Goal: Information Seeking & Learning: Learn about a topic

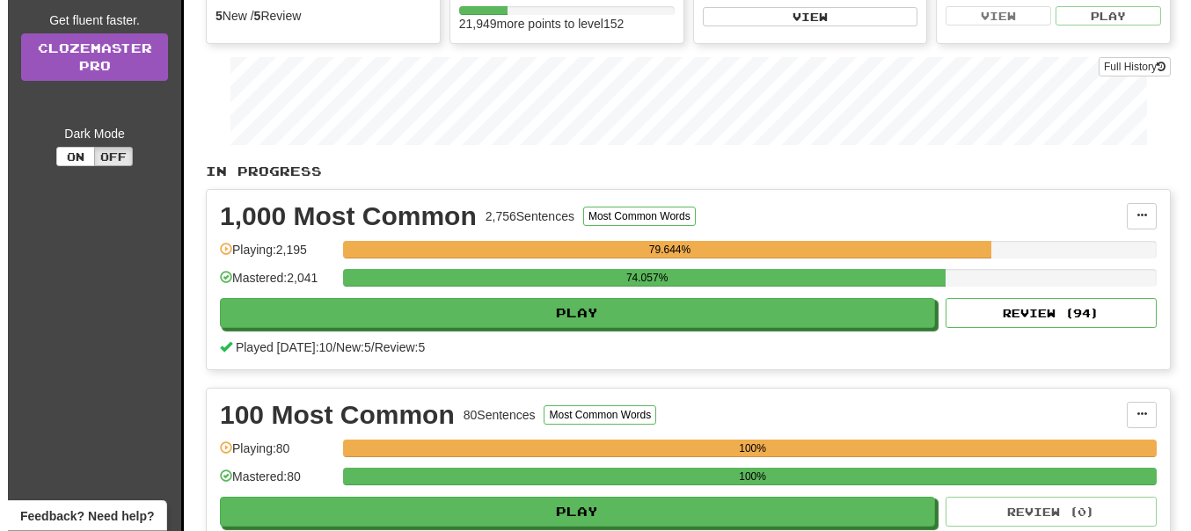
scroll to position [269, 0]
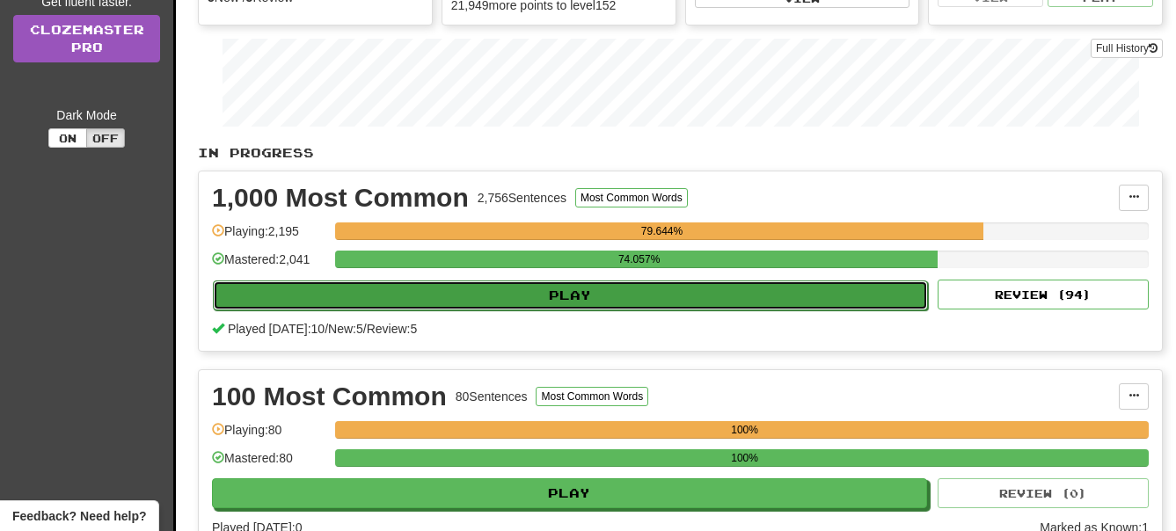
click at [613, 293] on button "Play" at bounding box center [570, 296] width 715 height 30
select select "**"
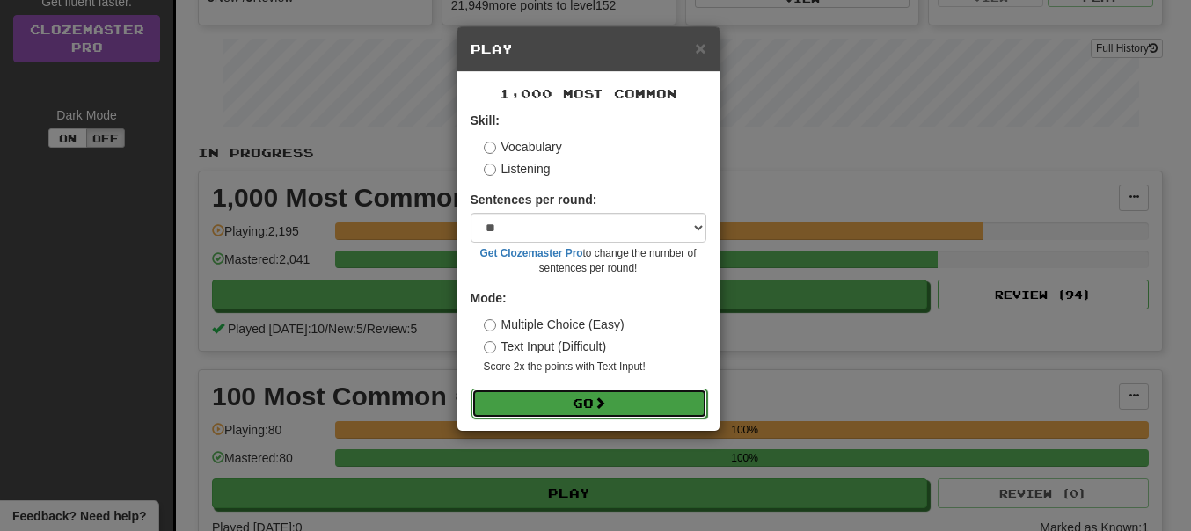
click at [565, 401] on button "Go" at bounding box center [589, 404] width 236 height 30
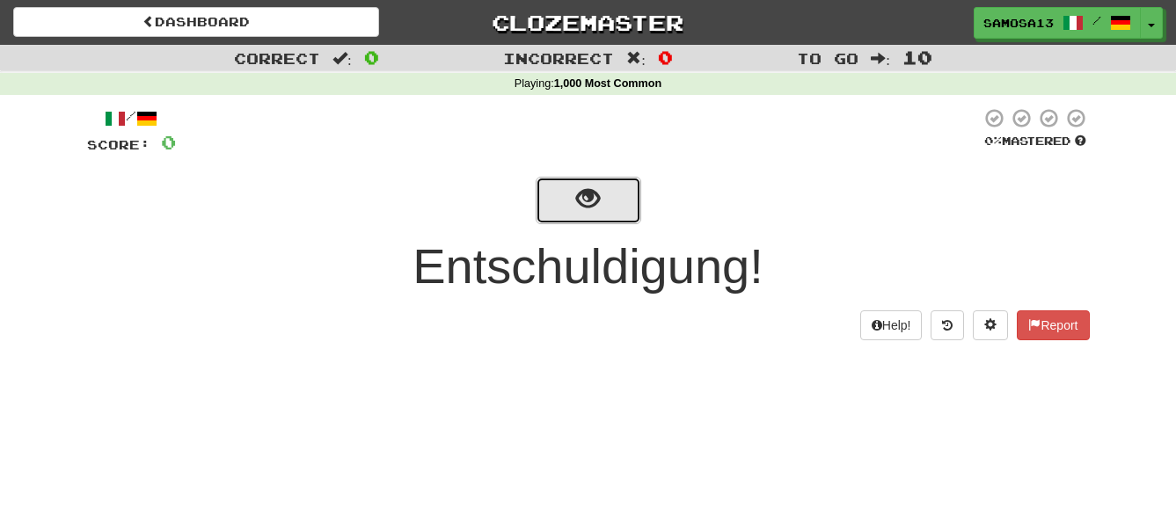
click at [604, 208] on button "show sentence" at bounding box center [589, 200] width 106 height 47
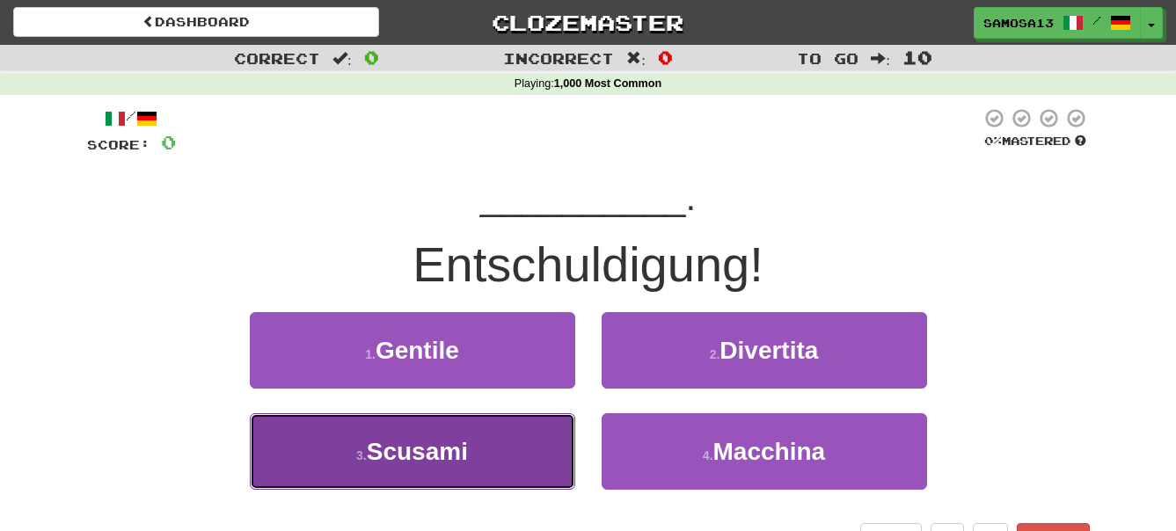
click at [457, 443] on span "Scusami" at bounding box center [417, 451] width 101 height 27
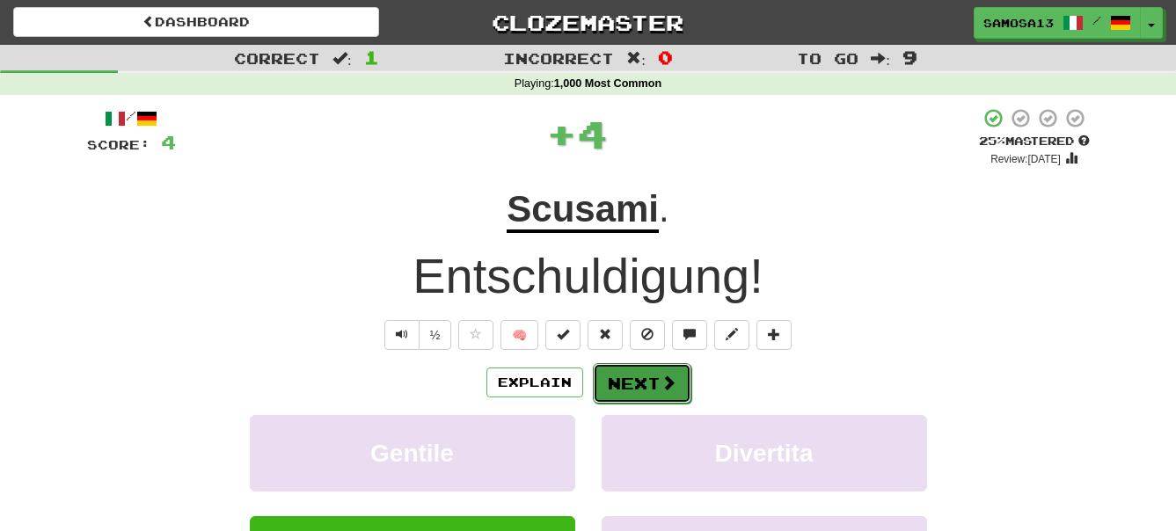
click at [644, 385] on button "Next" at bounding box center [642, 383] width 99 height 40
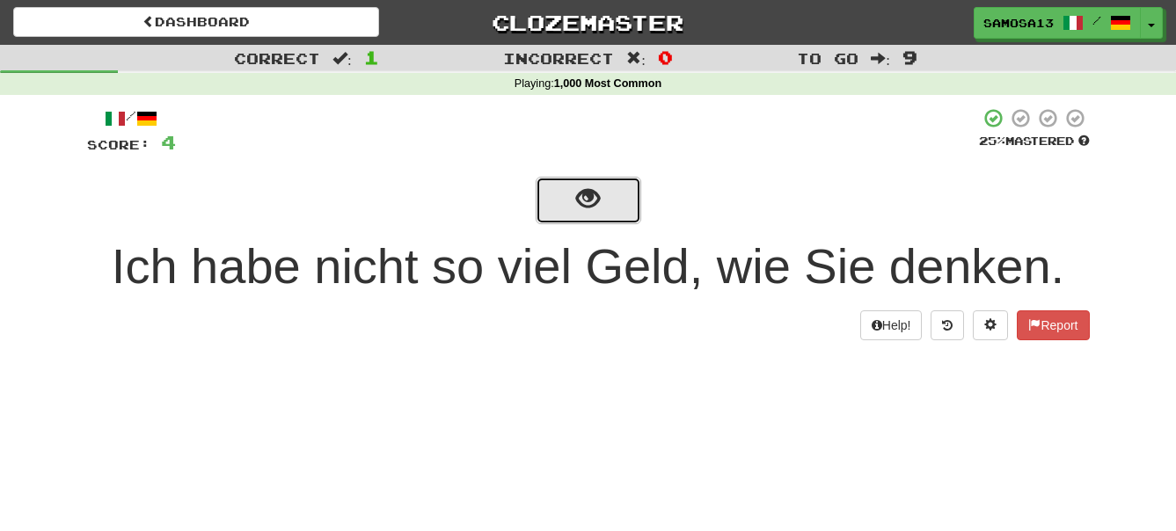
click at [588, 194] on span "show sentence" at bounding box center [588, 199] width 24 height 24
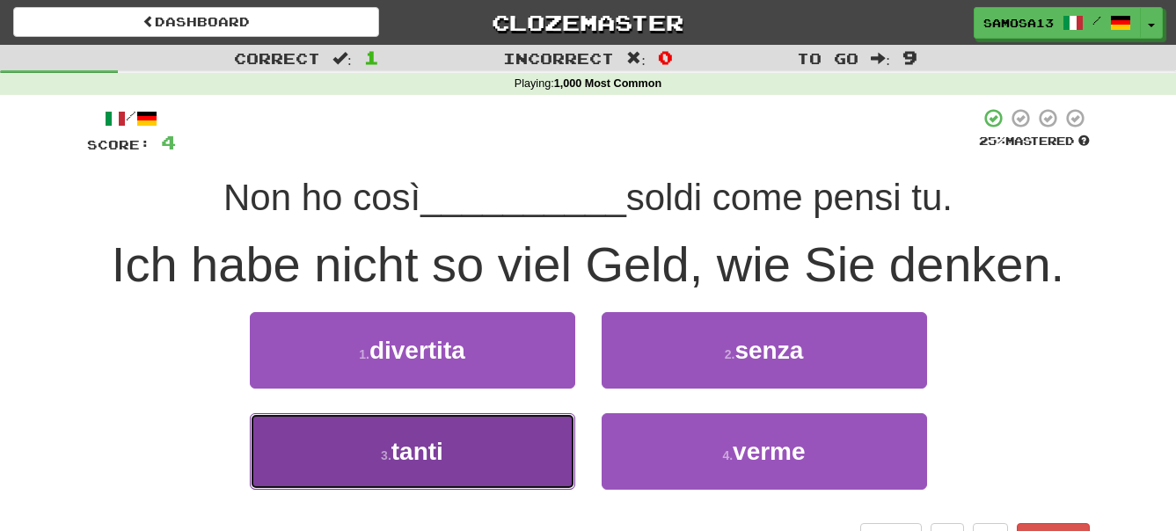
click at [495, 442] on button "3 . tanti" at bounding box center [412, 451] width 325 height 77
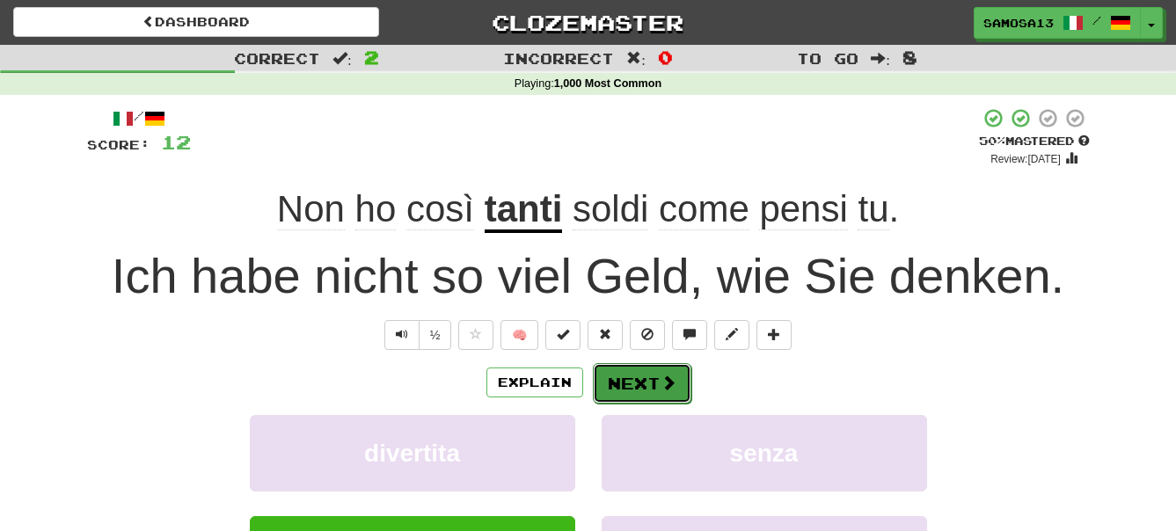
click at [640, 378] on button "Next" at bounding box center [642, 383] width 99 height 40
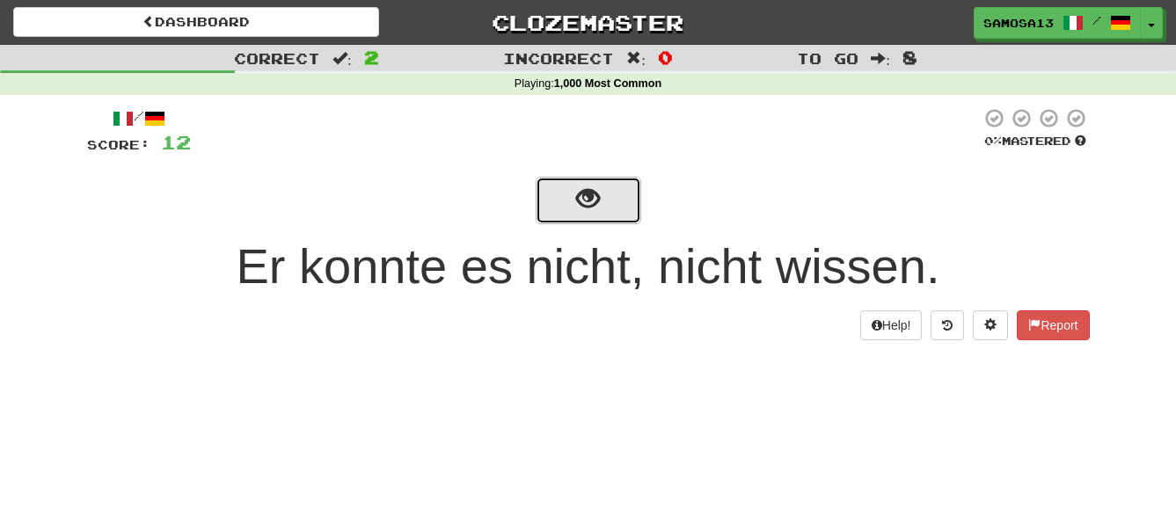
click at [600, 198] on button "show sentence" at bounding box center [589, 200] width 106 height 47
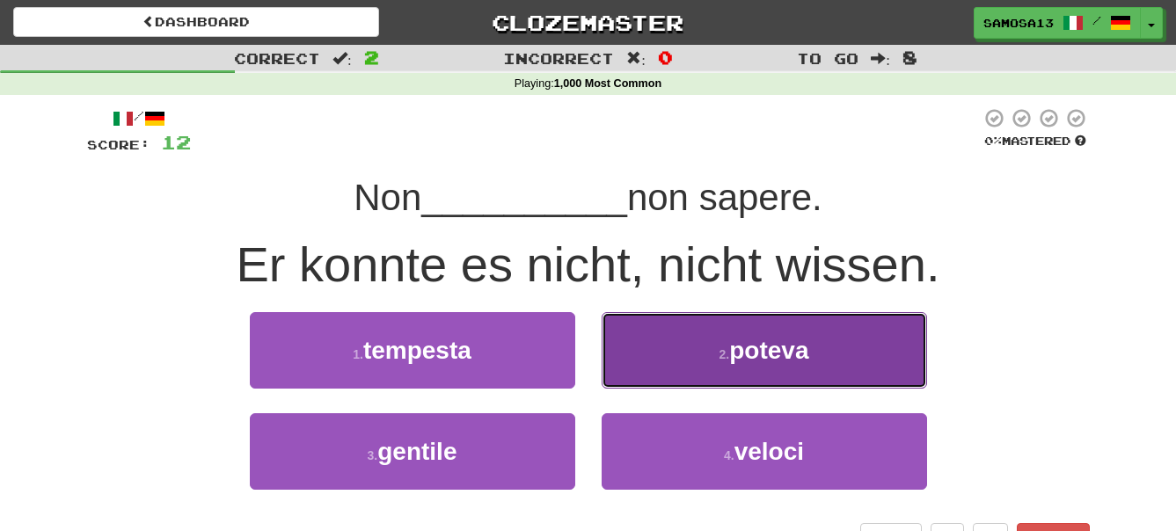
click at [828, 356] on button "2 . poteva" at bounding box center [764, 350] width 325 height 77
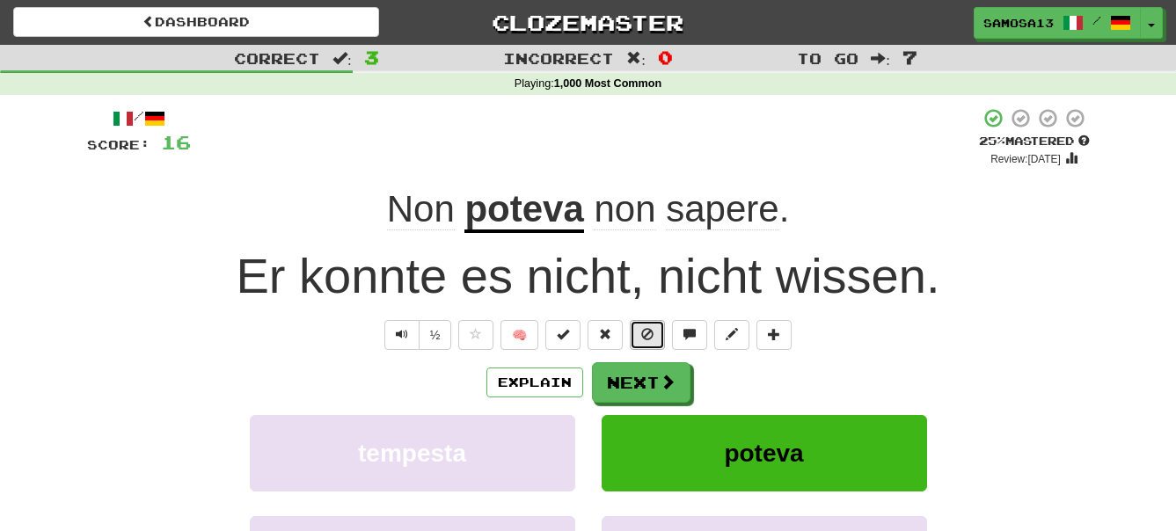
click at [653, 338] on button at bounding box center [647, 335] width 35 height 30
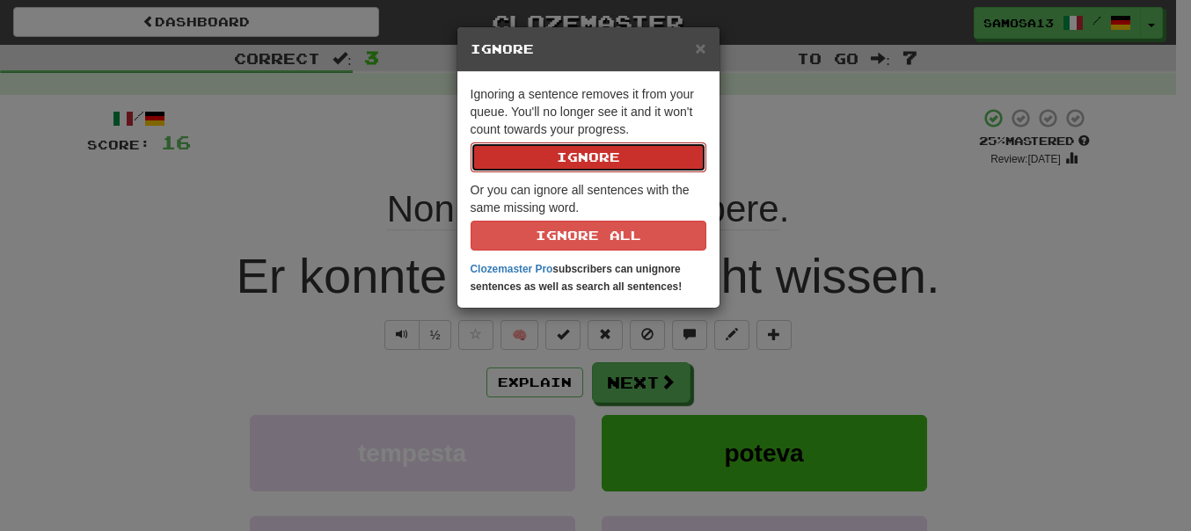
click at [600, 157] on button "Ignore" at bounding box center [589, 157] width 236 height 30
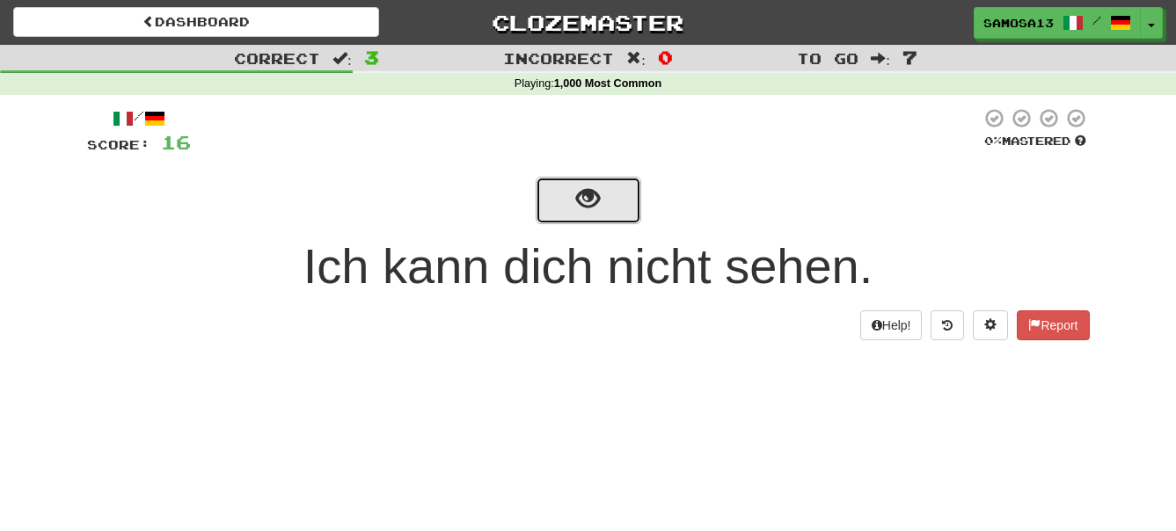
click at [589, 211] on span "show sentence" at bounding box center [588, 199] width 24 height 24
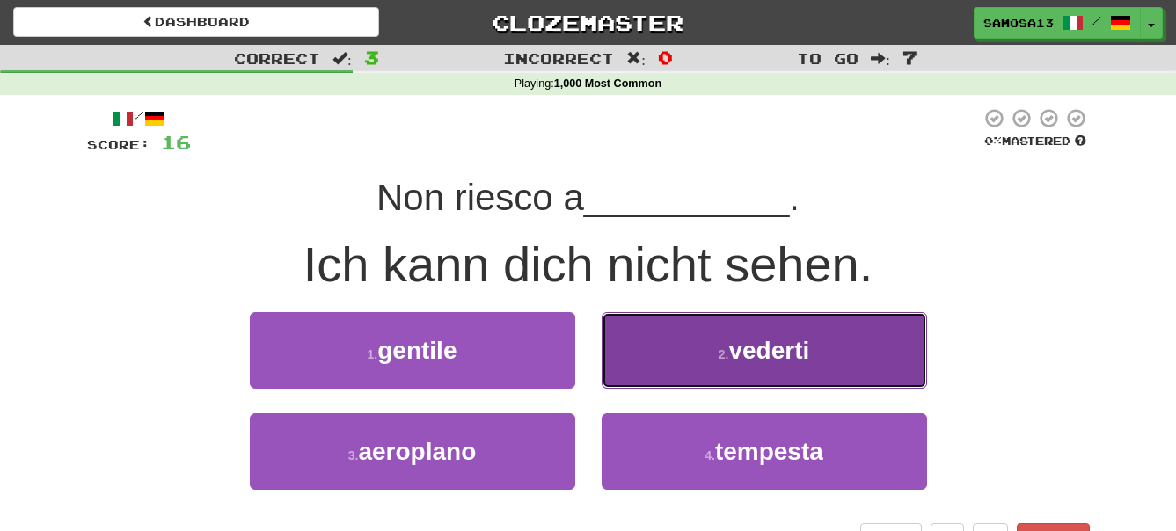
click at [798, 366] on button "2 . vederti" at bounding box center [764, 350] width 325 height 77
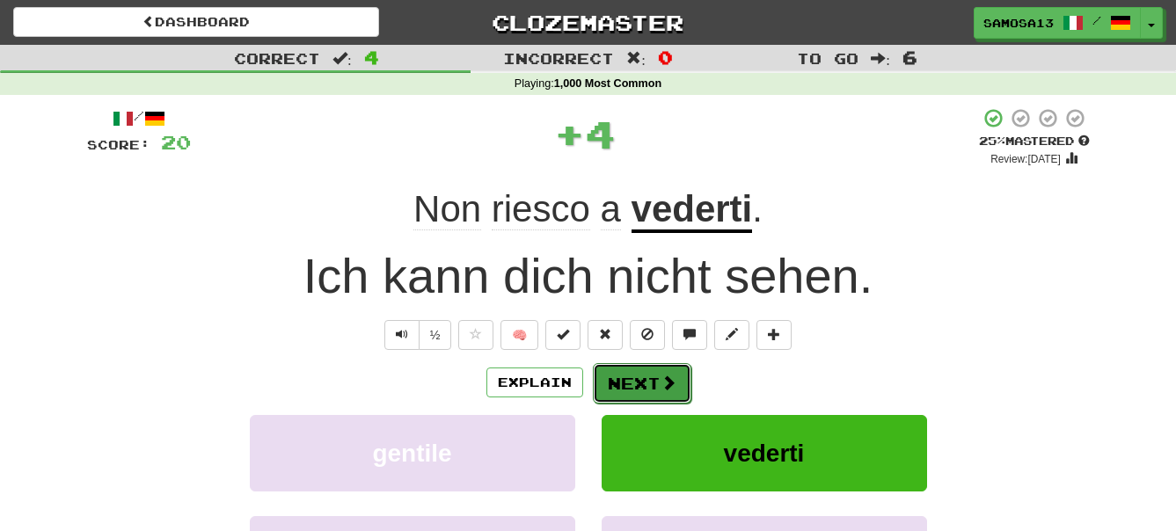
click at [657, 386] on button "Next" at bounding box center [642, 383] width 99 height 40
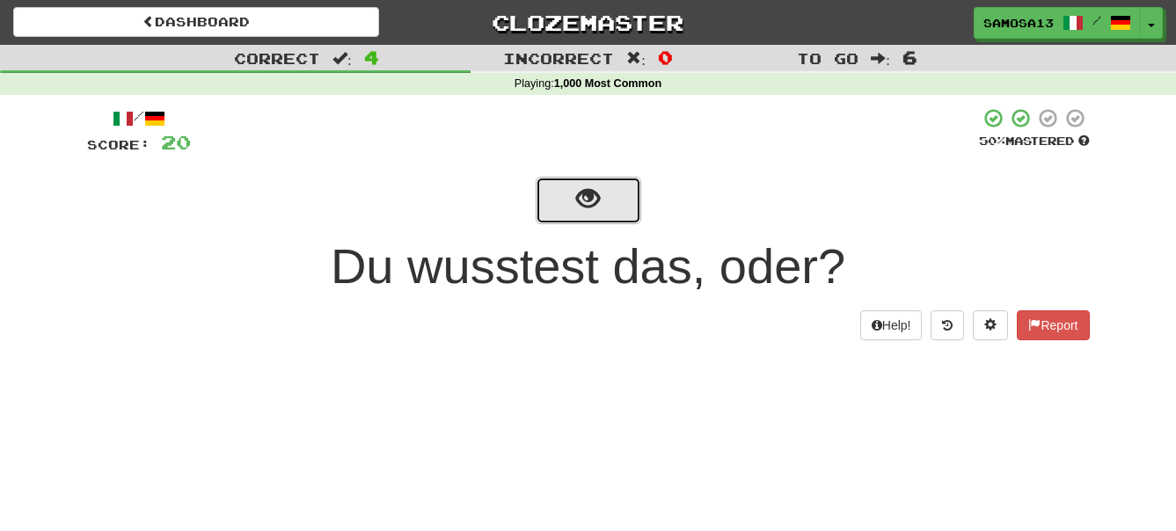
click at [573, 204] on button "show sentence" at bounding box center [589, 200] width 106 height 47
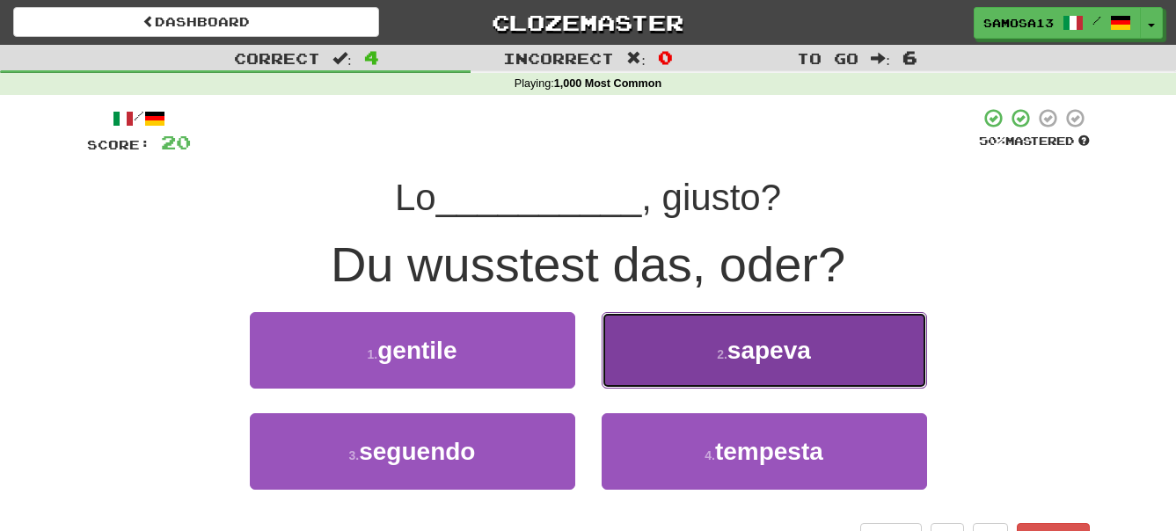
click at [833, 354] on button "2 . sapeva" at bounding box center [764, 350] width 325 height 77
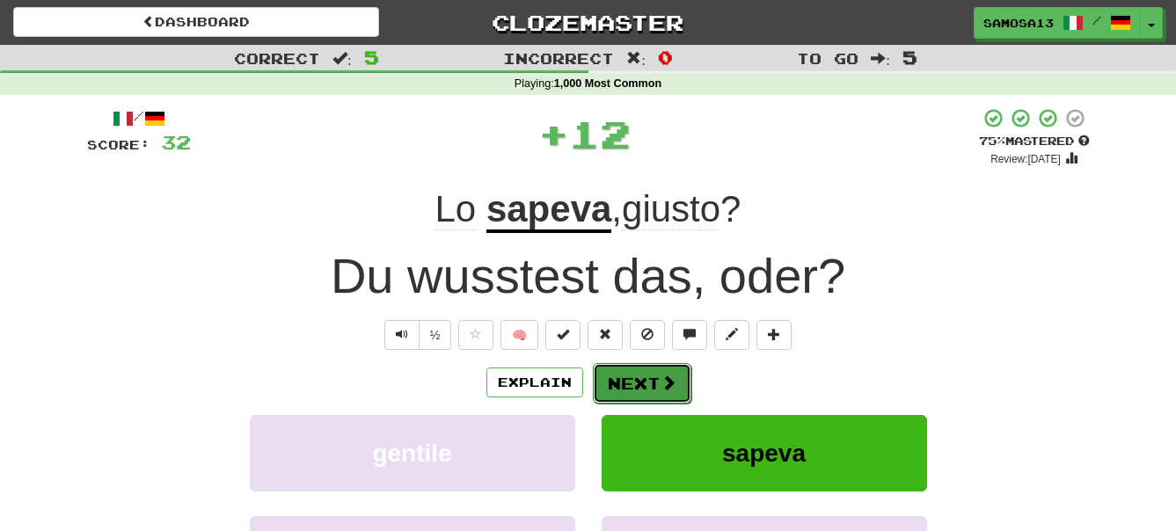
click at [641, 377] on button "Next" at bounding box center [642, 383] width 99 height 40
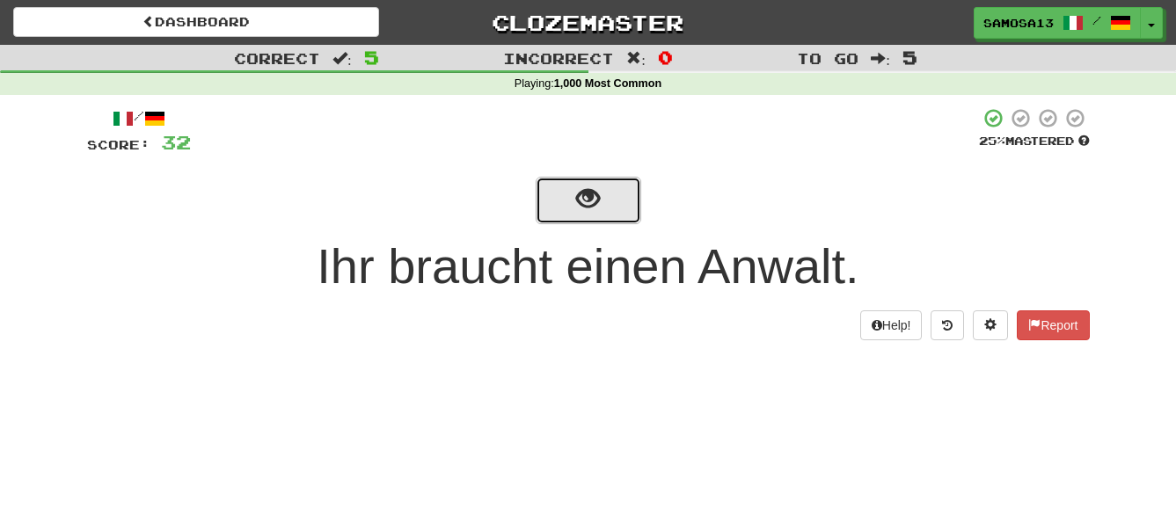
click at [559, 208] on button "show sentence" at bounding box center [589, 200] width 106 height 47
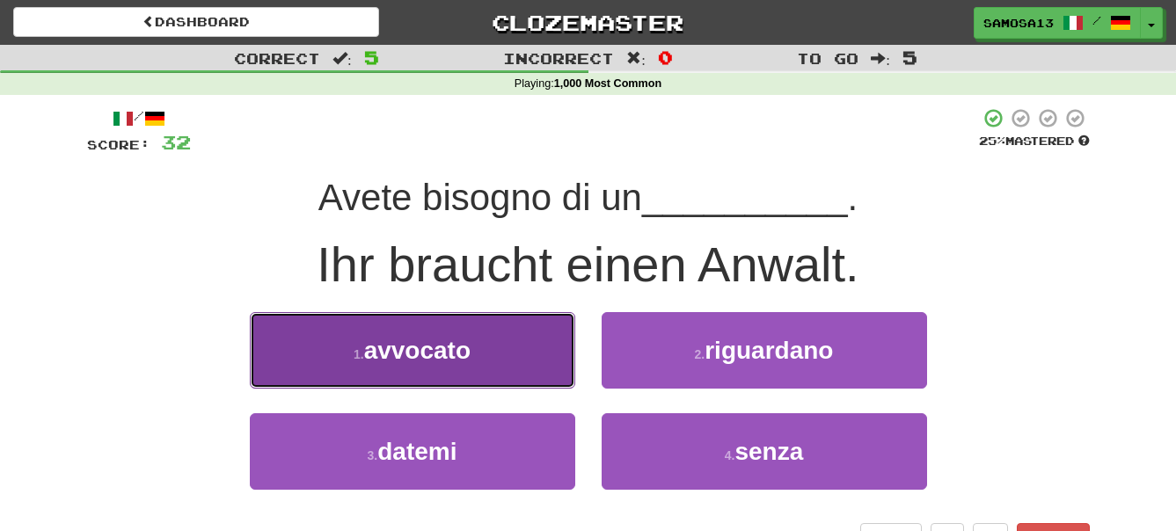
click at [496, 357] on button "1 . avvocato" at bounding box center [412, 350] width 325 height 77
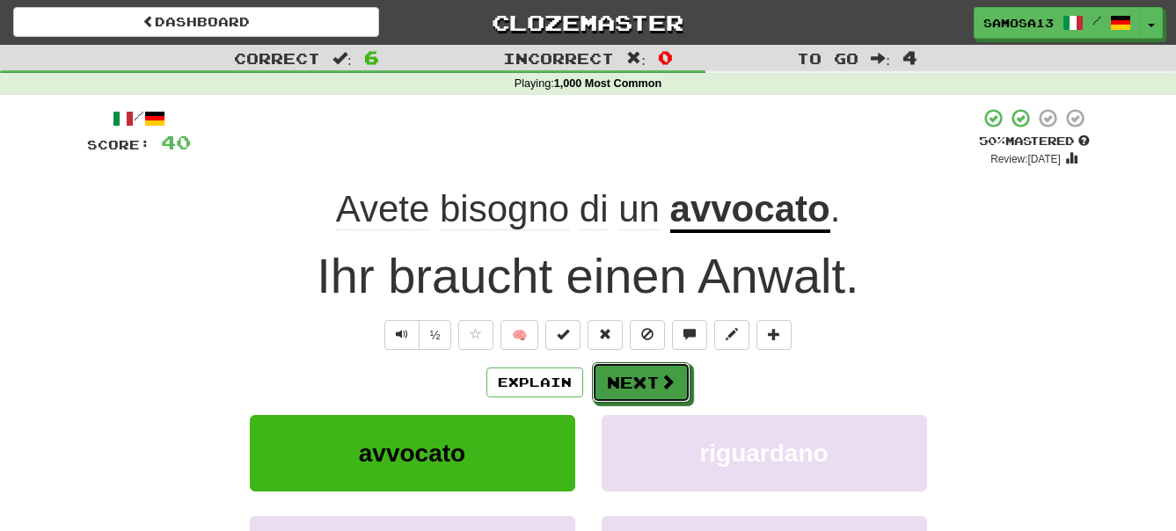
click at [642, 388] on button "Next" at bounding box center [641, 382] width 99 height 40
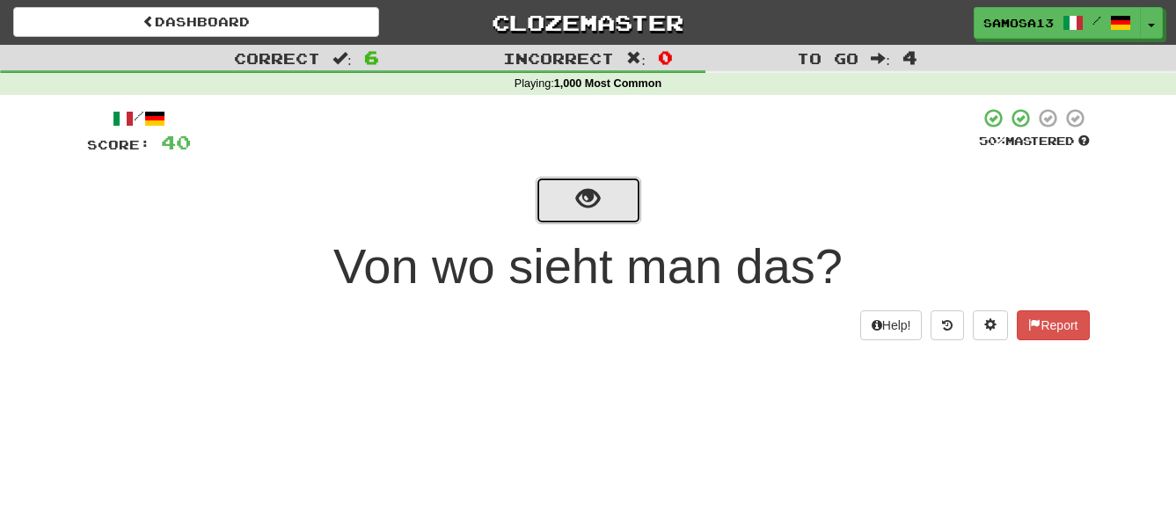
click at [581, 189] on span "show sentence" at bounding box center [588, 199] width 24 height 24
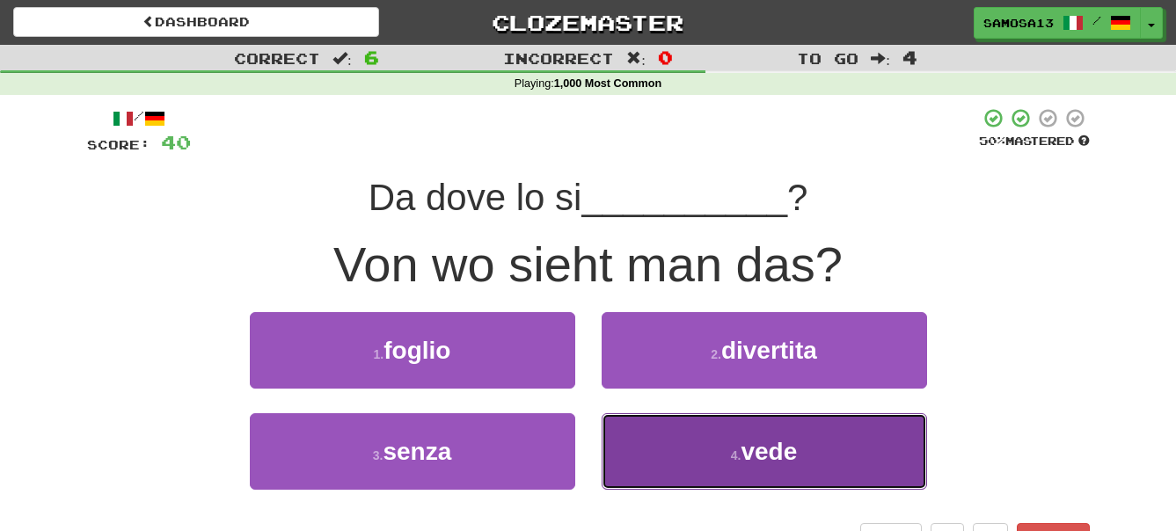
click at [751, 448] on span "vede" at bounding box center [769, 451] width 56 height 27
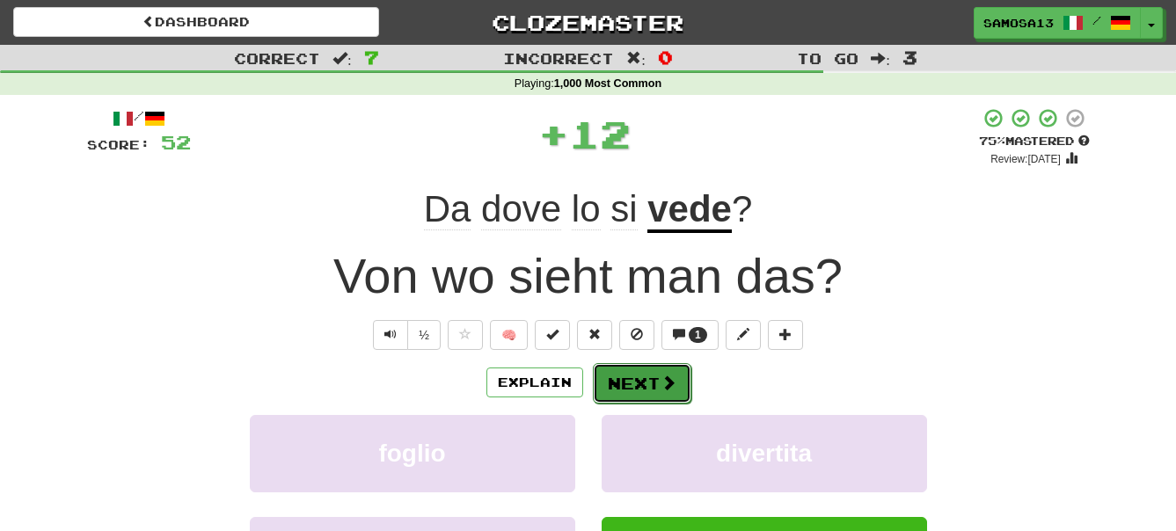
click at [638, 394] on button "Next" at bounding box center [642, 383] width 99 height 40
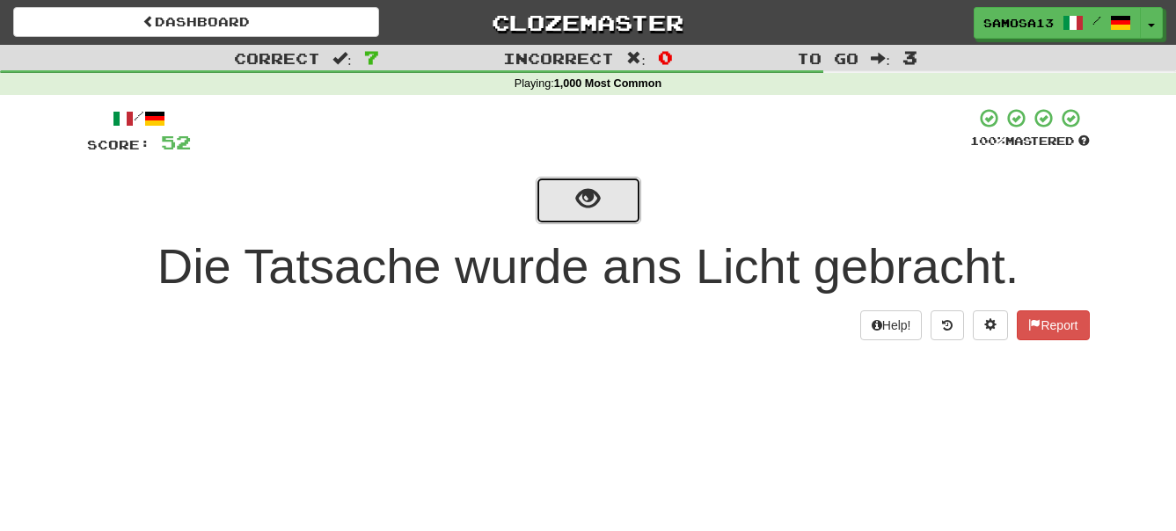
click at [589, 211] on span "show sentence" at bounding box center [588, 199] width 24 height 24
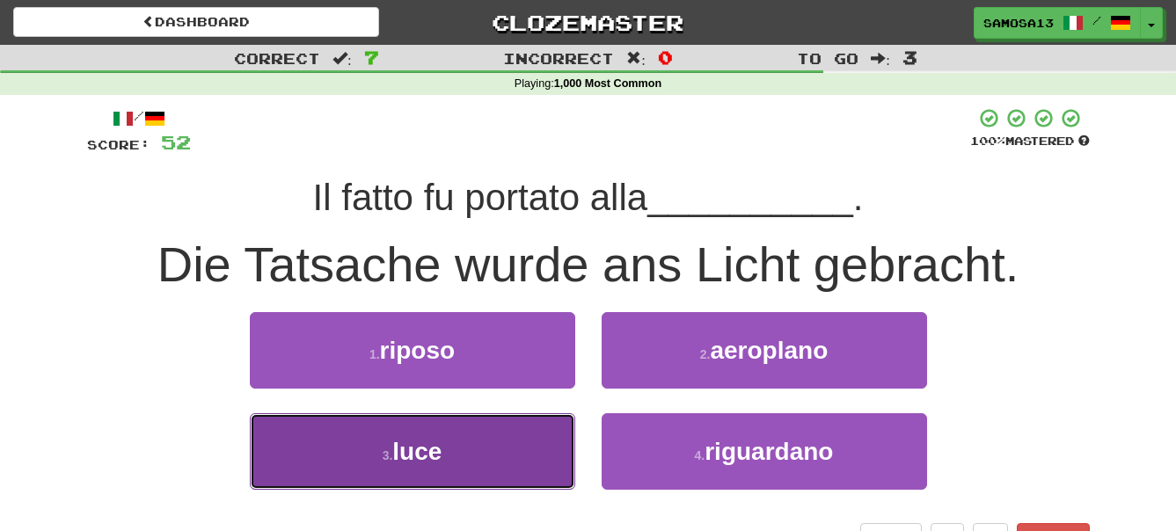
click at [460, 449] on button "3 . luce" at bounding box center [412, 451] width 325 height 77
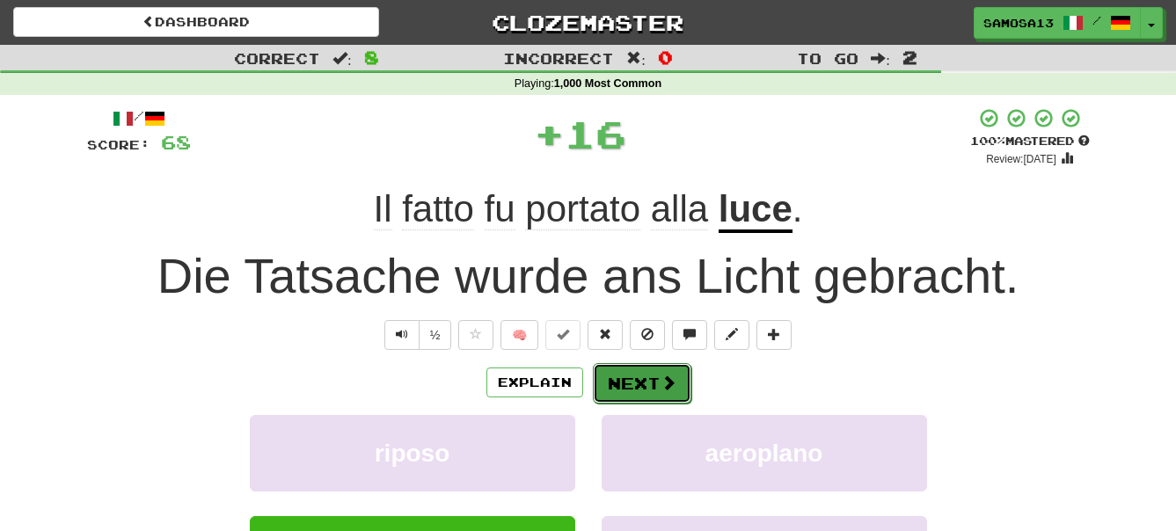
click at [647, 388] on button "Next" at bounding box center [642, 383] width 99 height 40
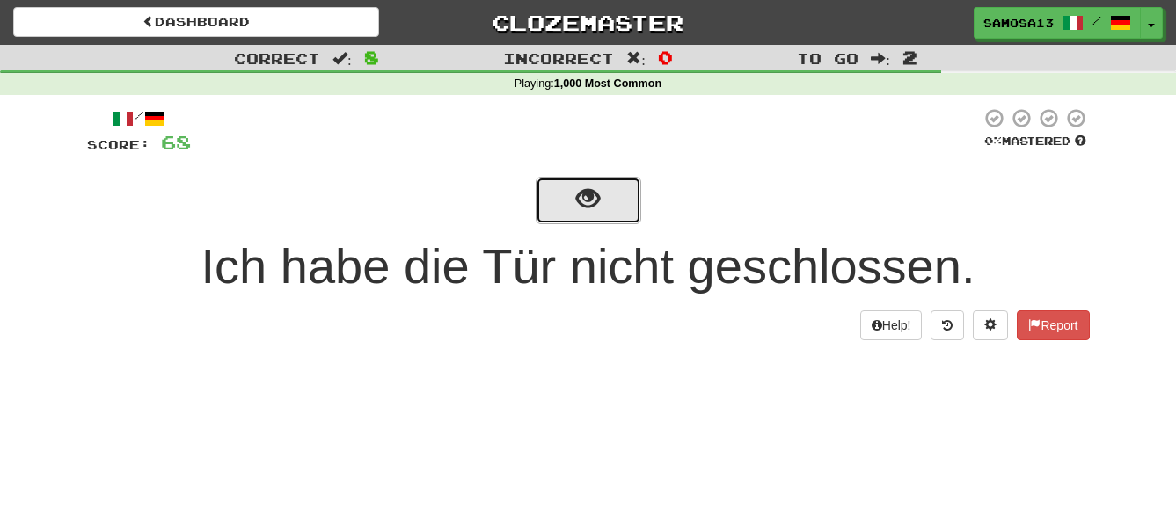
click at [595, 207] on span "show sentence" at bounding box center [588, 199] width 24 height 24
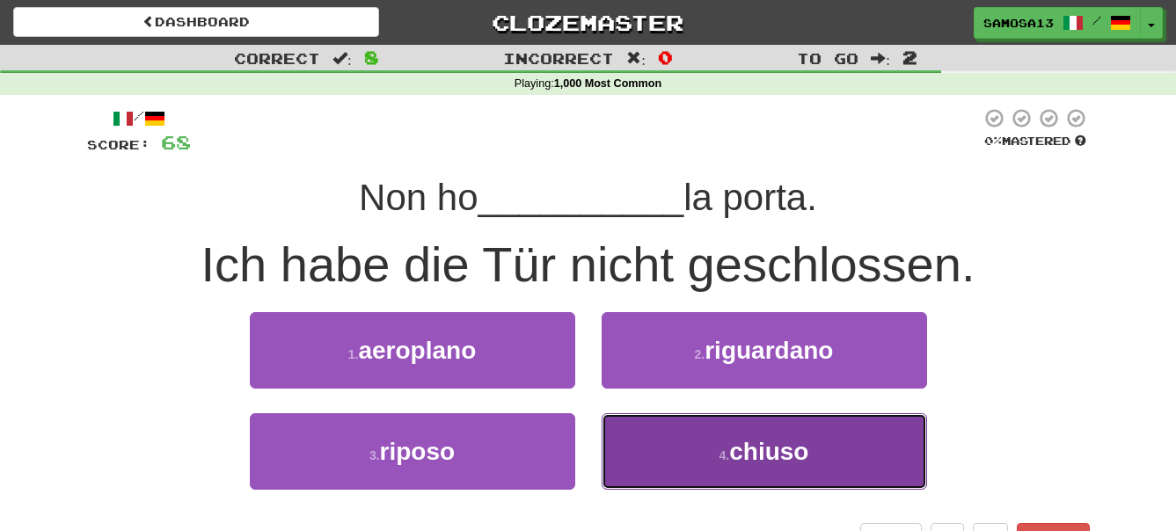
click at [767, 448] on span "chiuso" at bounding box center [768, 451] width 79 height 27
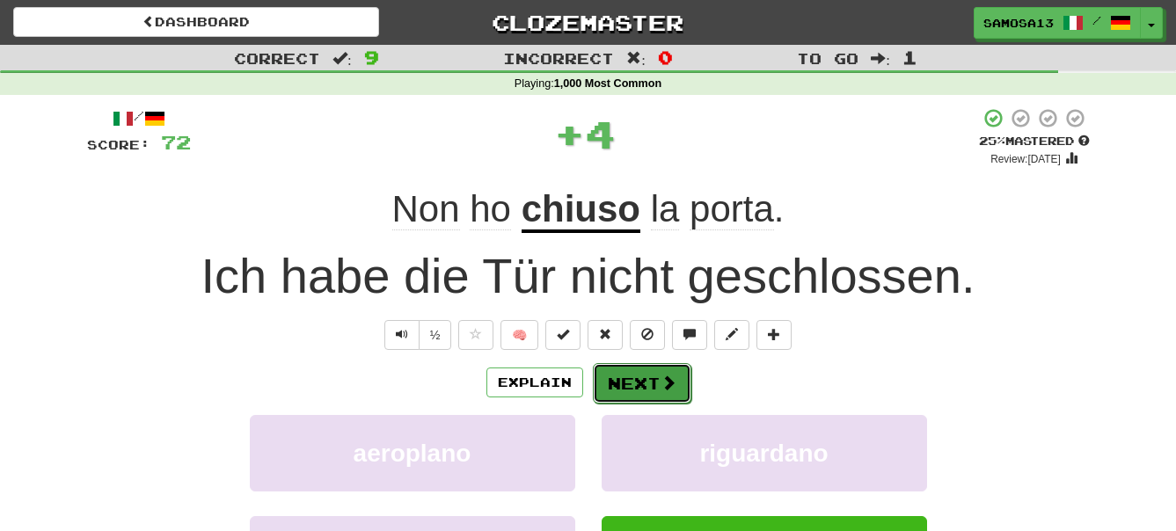
click at [650, 384] on button "Next" at bounding box center [642, 383] width 99 height 40
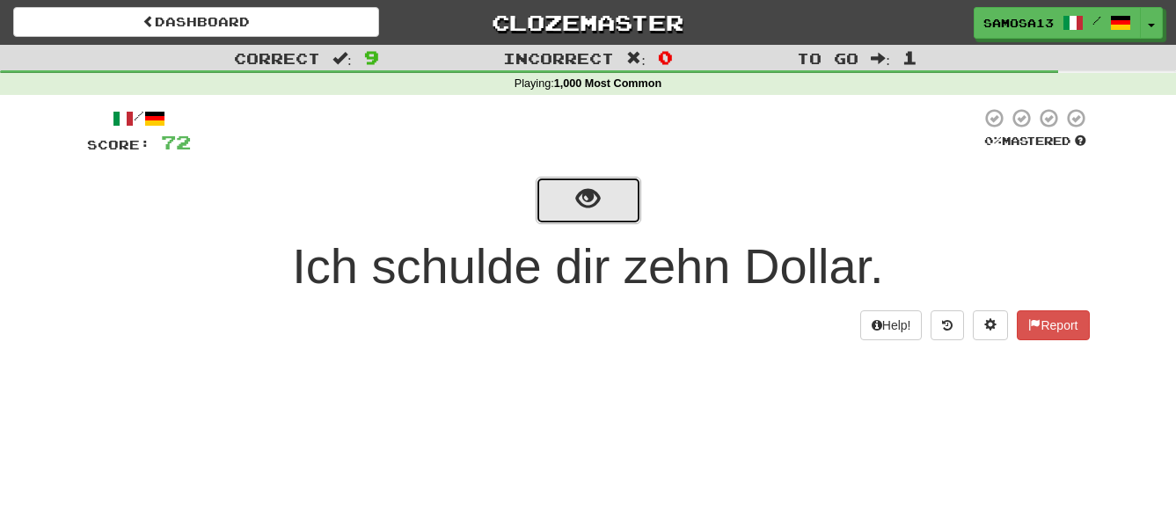
click at [593, 208] on span "show sentence" at bounding box center [588, 199] width 24 height 24
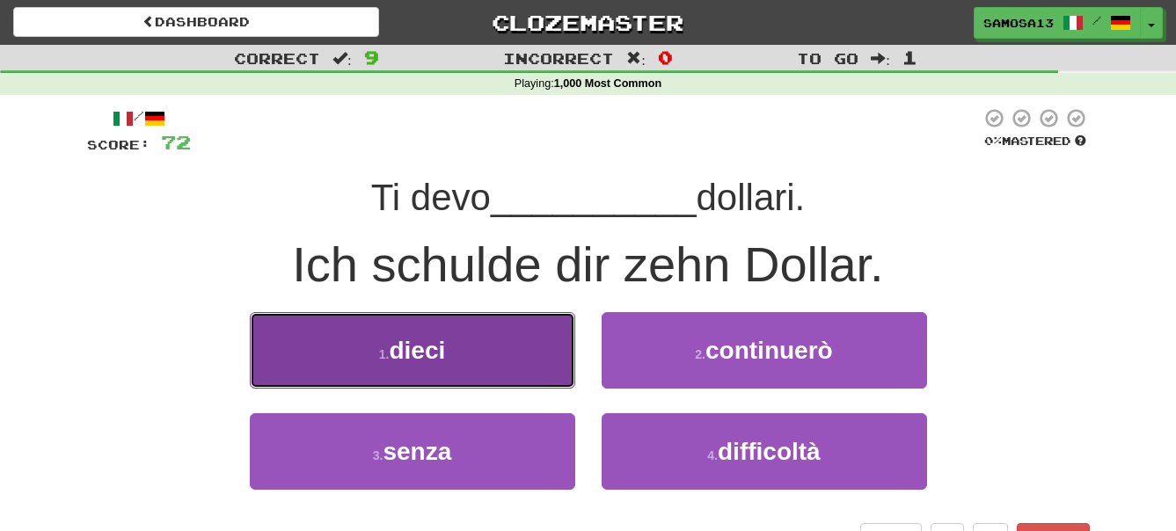
click at [550, 369] on button "1 . dieci" at bounding box center [412, 350] width 325 height 77
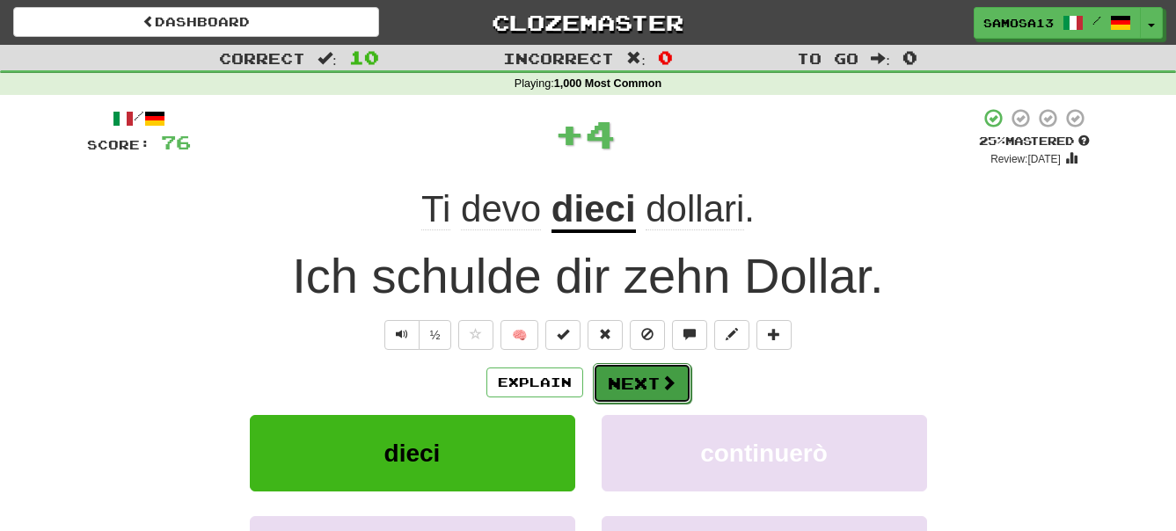
click at [660, 373] on button "Next" at bounding box center [642, 383] width 99 height 40
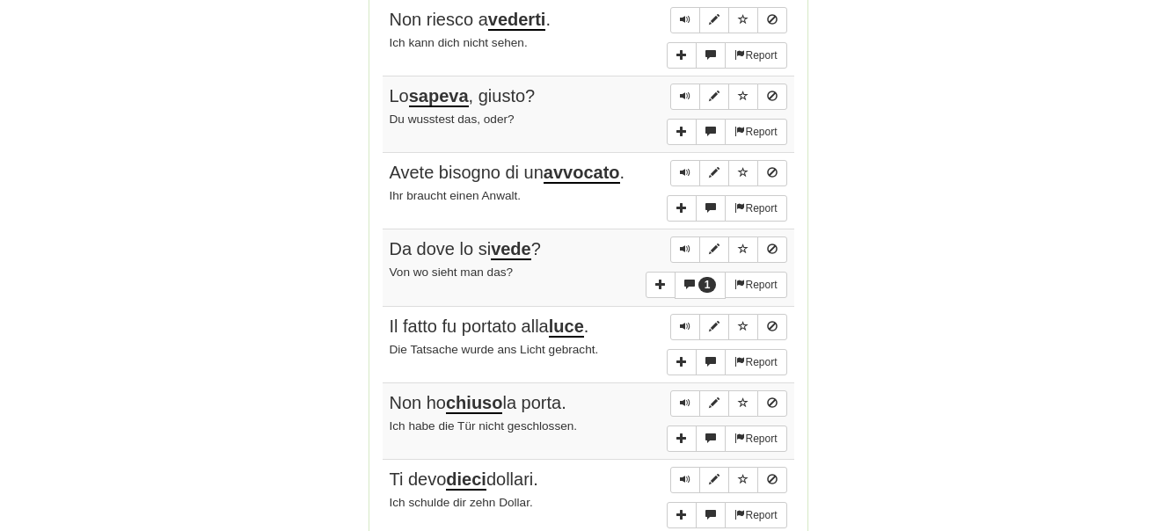
scroll to position [1346, 0]
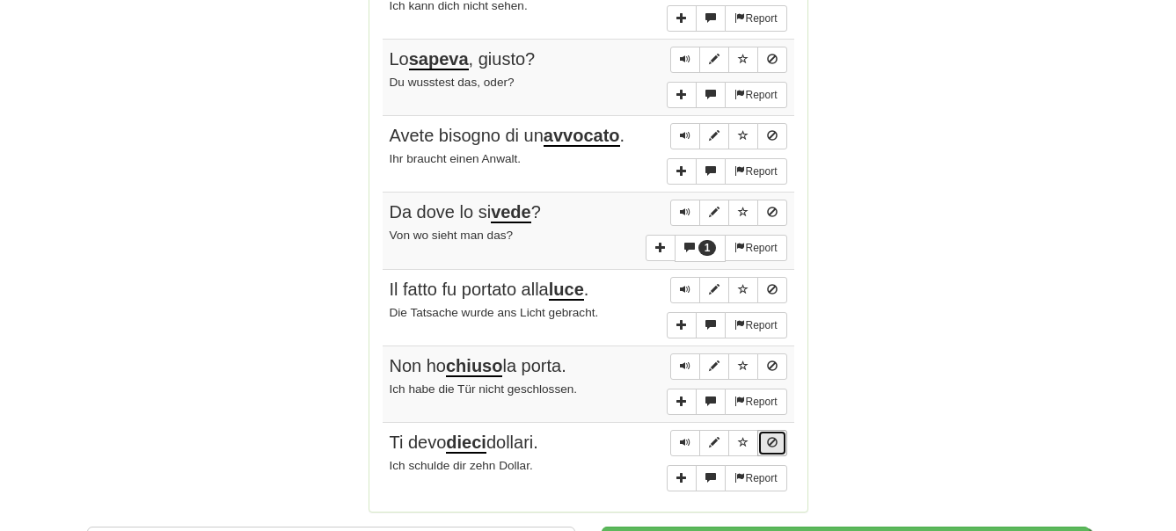
click at [772, 444] on span "Sentence controls" at bounding box center [772, 442] width 11 height 11
click at [772, 140] on span "Sentence controls" at bounding box center [772, 135] width 11 height 11
click at [778, 367] on button "Sentence controls" at bounding box center [772, 367] width 30 height 26
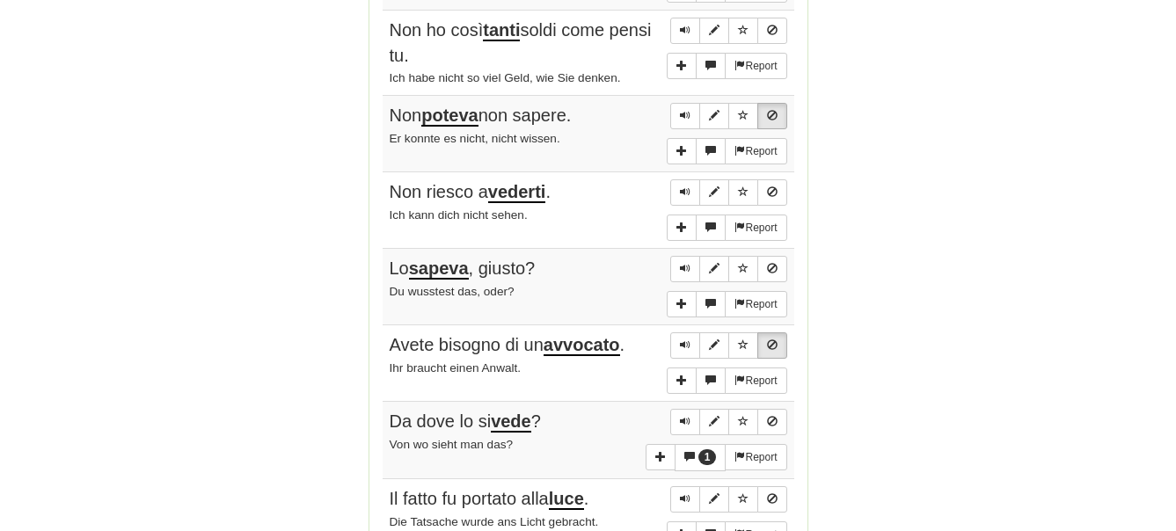
scroll to position [1166, 0]
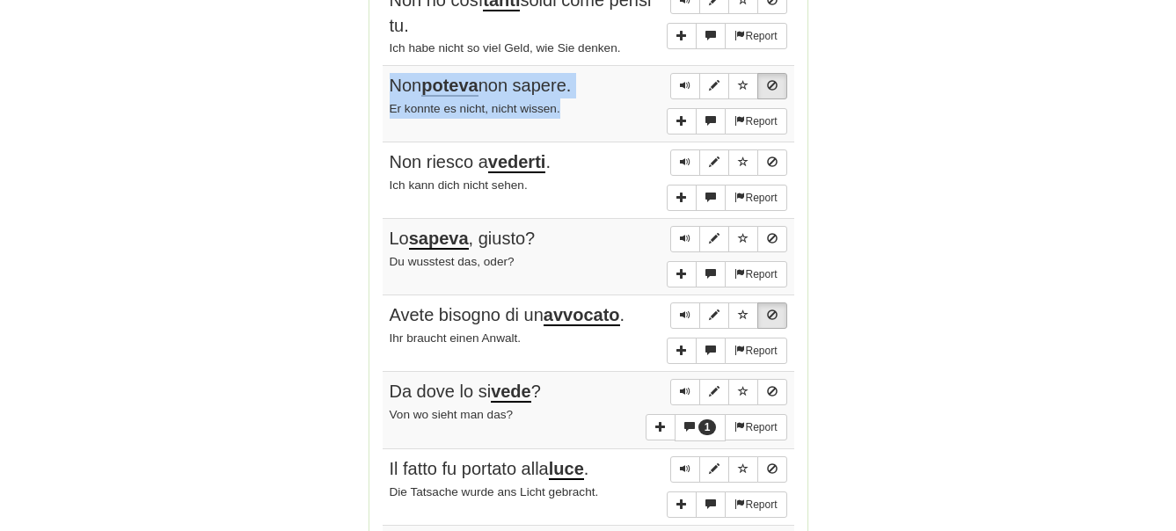
drag, startPoint x: 385, startPoint y: 84, endPoint x: 580, endPoint y: 107, distance: 196.7
click at [580, 107] on td "Report Non poteva non sapere. Er konnte es nicht, nicht wissen." at bounding box center [589, 104] width 412 height 77
copy td "Non poteva non sapere. Er konnte es nicht, nicht wissen."
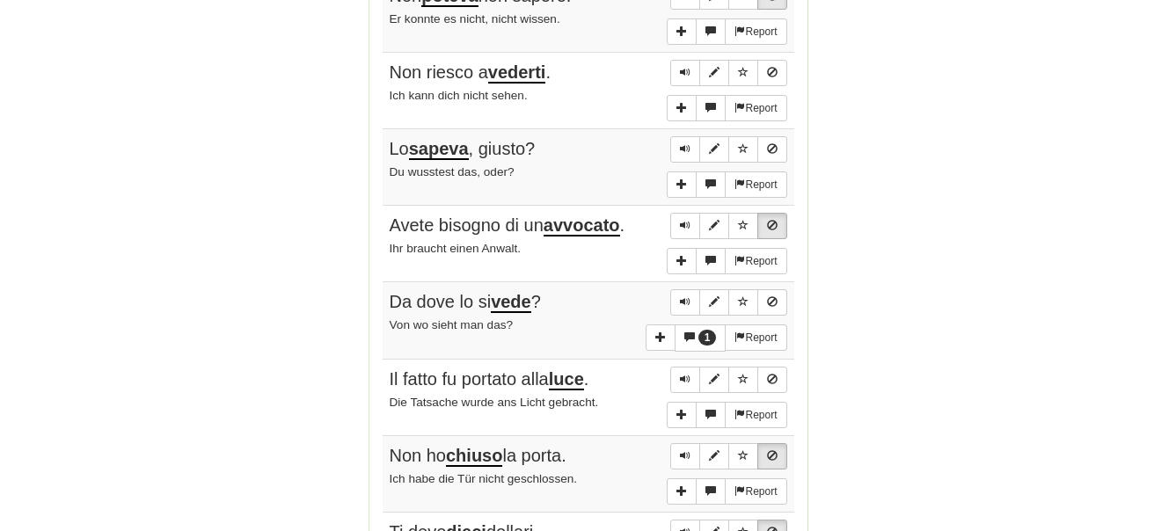
click at [771, 77] on span "Sentence controls" at bounding box center [772, 72] width 11 height 11
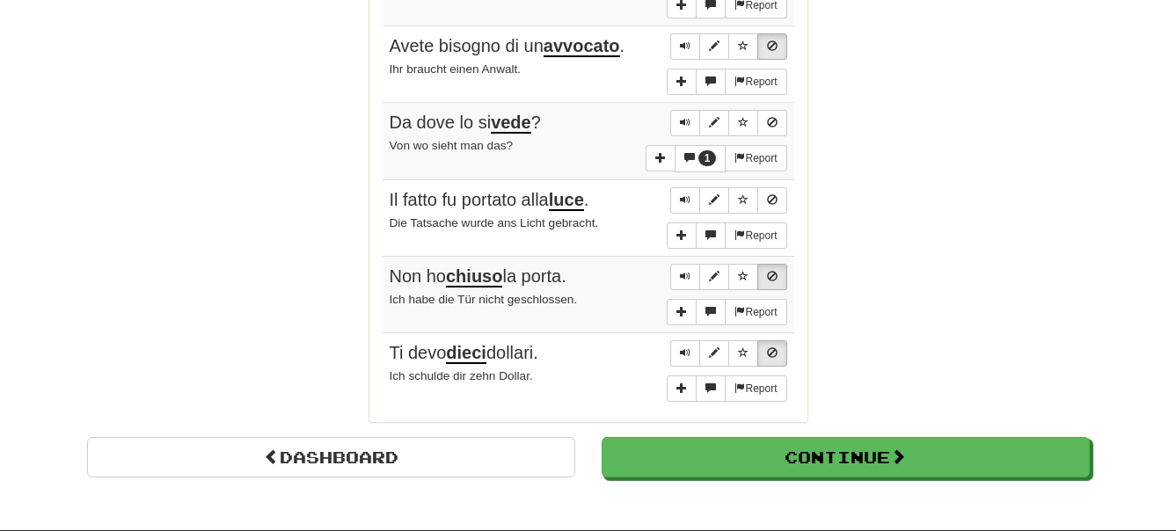
scroll to position [1525, 0]
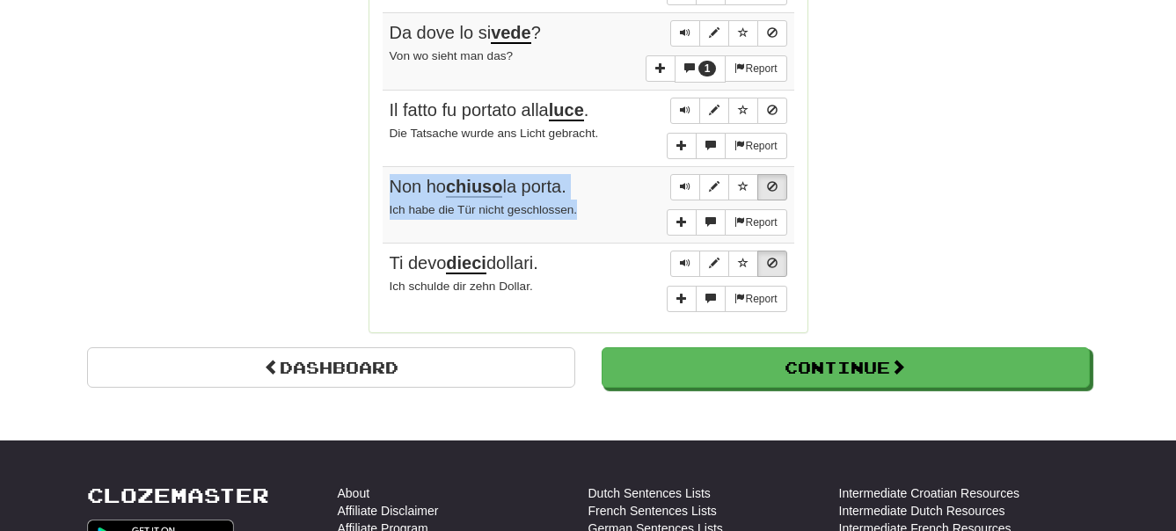
drag, startPoint x: 386, startPoint y: 192, endPoint x: 603, endPoint y: 209, distance: 218.0
click at [603, 209] on td "Report Non ho chiuso la porta. Ich habe die Tür nicht geschlossen." at bounding box center [589, 205] width 412 height 77
copy td "Non ho chiuso la porta. Ich habe die Tür nicht geschlossen."
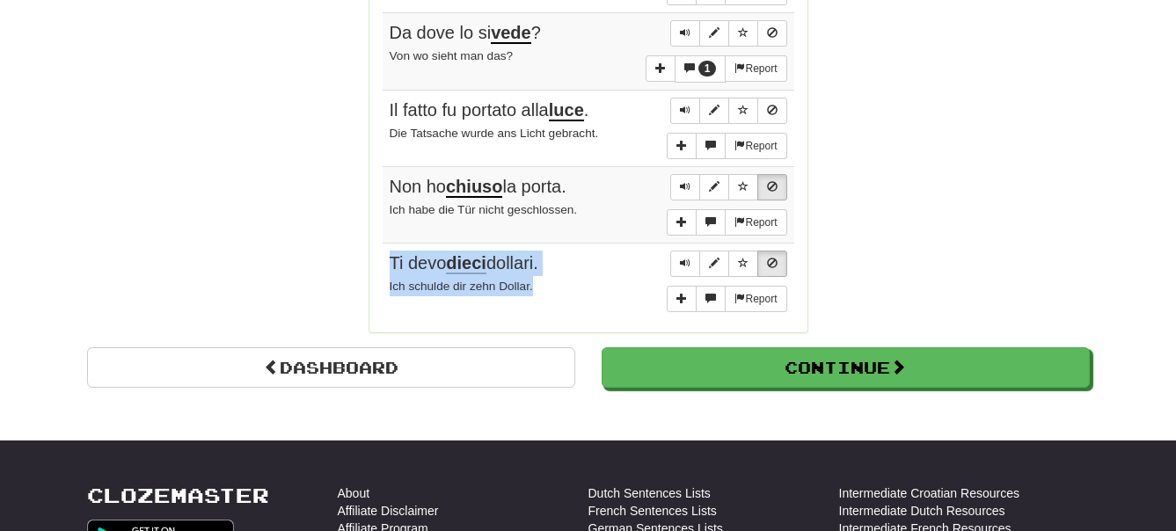
drag, startPoint x: 390, startPoint y: 261, endPoint x: 572, endPoint y: 287, distance: 183.8
click at [572, 287] on td "Report Ti devo dieci dollari. Ich schulde dir zehn Dollar." at bounding box center [589, 282] width 412 height 77
copy td "Ti devo dieci dollari. Ich schulde dir zehn Dollar."
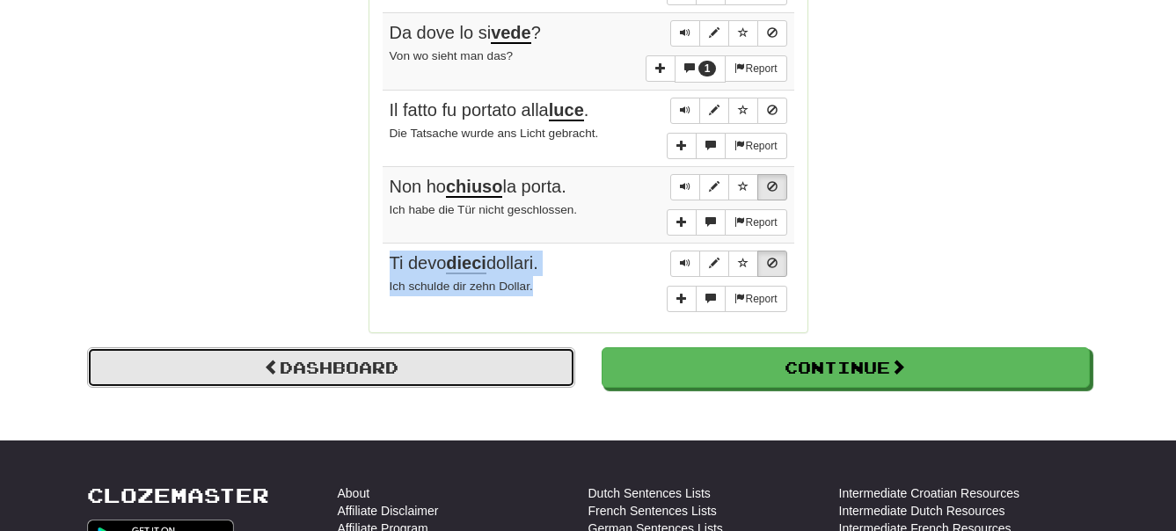
click at [454, 367] on link "Dashboard" at bounding box center [331, 367] width 488 height 40
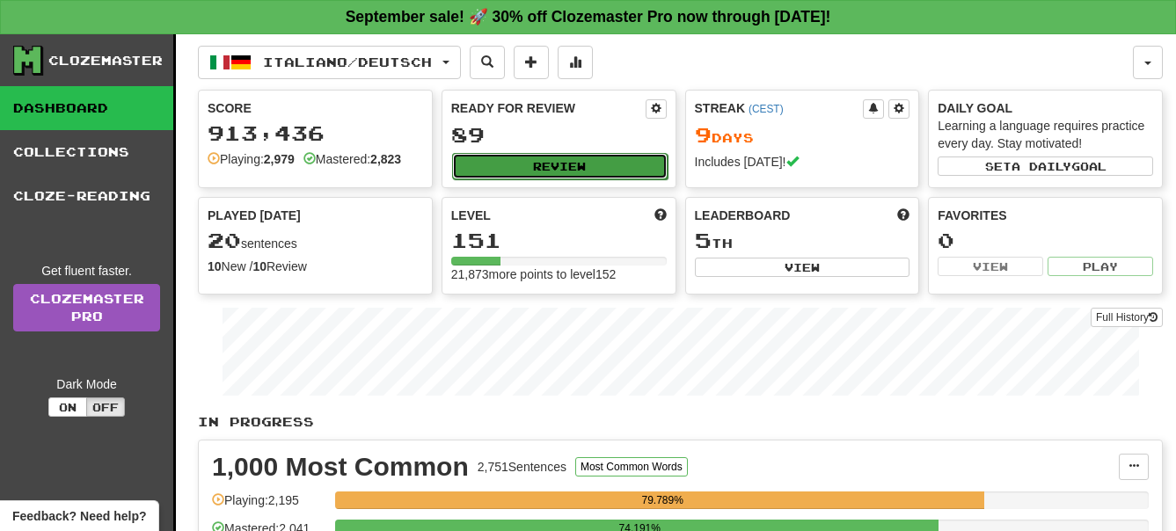
click at [568, 167] on button "Review" at bounding box center [559, 166] width 215 height 26
select select "**"
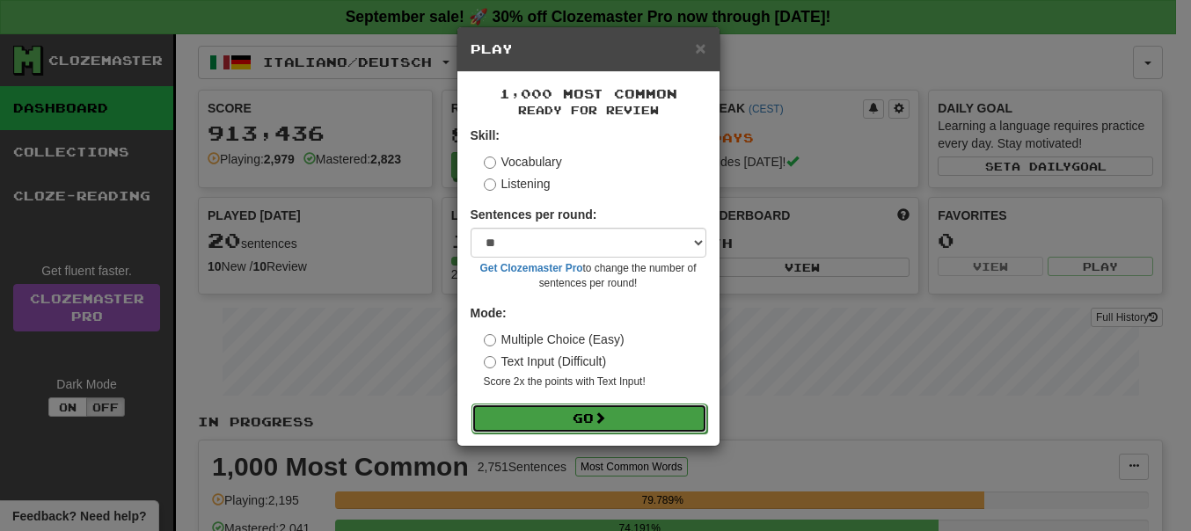
click at [551, 413] on button "Go" at bounding box center [589, 419] width 236 height 30
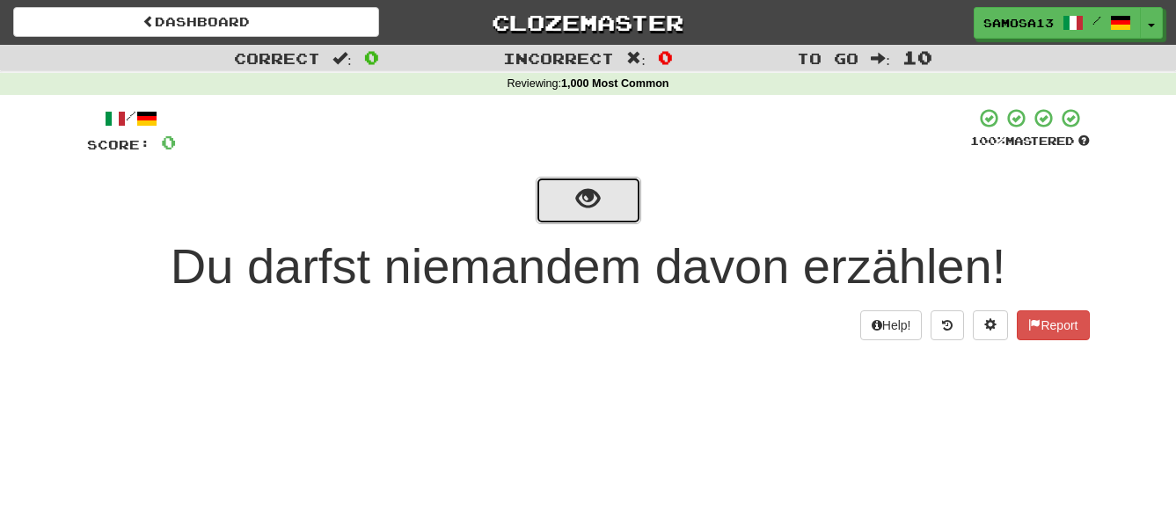
click at [599, 209] on span "show sentence" at bounding box center [588, 199] width 24 height 24
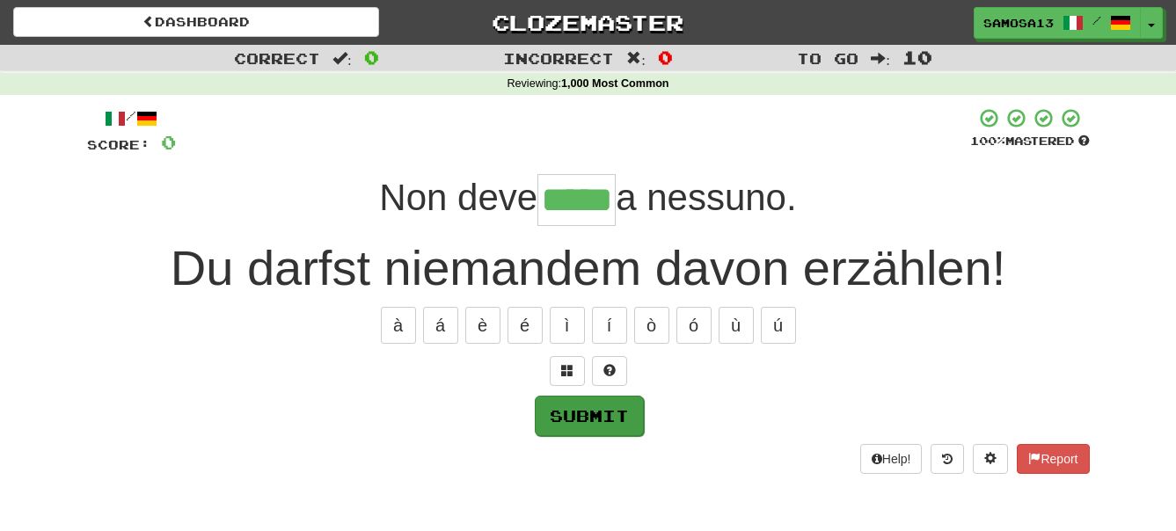
type input "*****"
click at [602, 413] on button "Submit" at bounding box center [589, 416] width 109 height 40
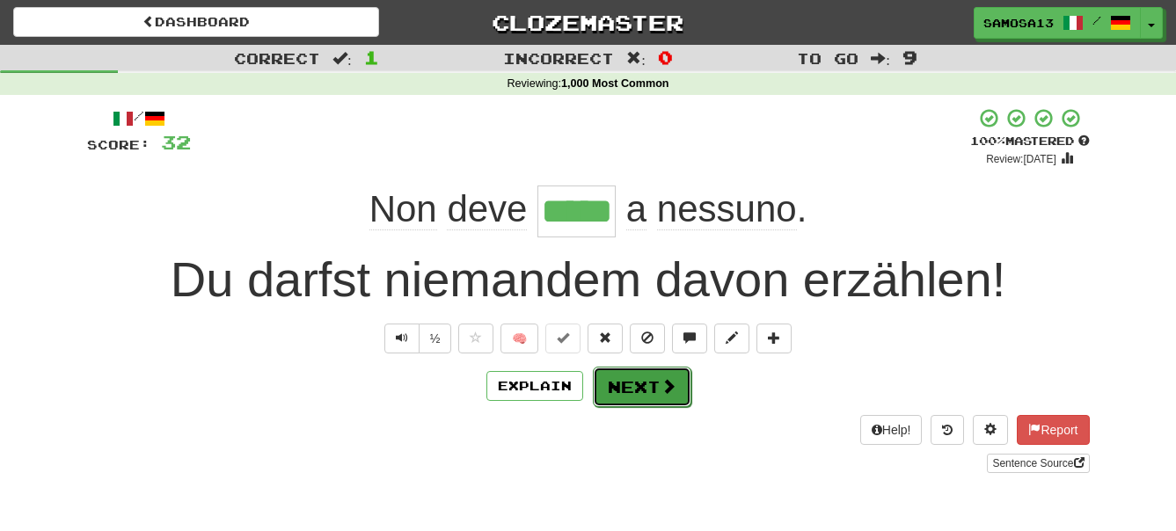
click at [655, 395] on button "Next" at bounding box center [642, 387] width 99 height 40
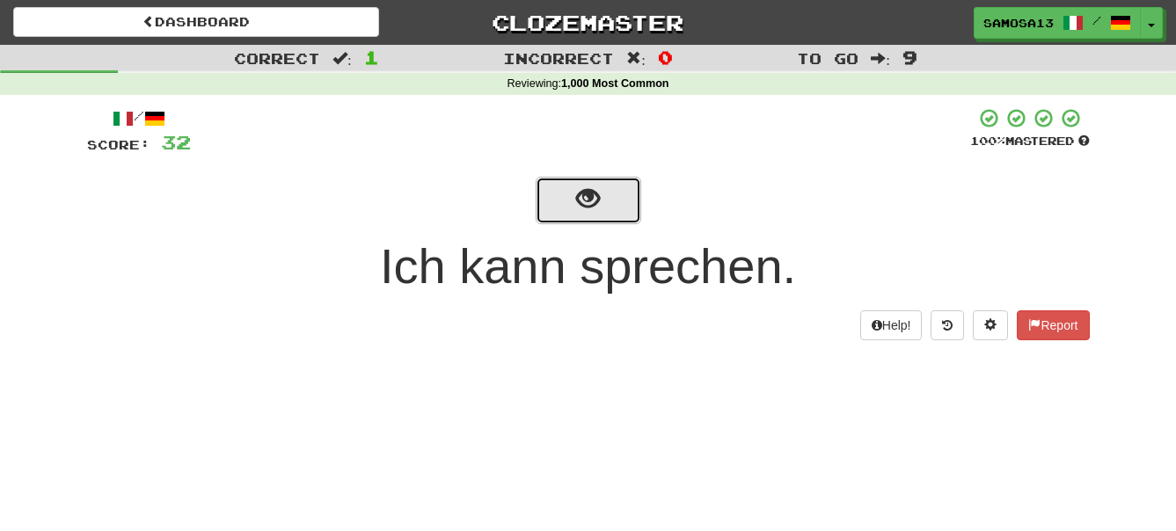
click at [566, 197] on button "show sentence" at bounding box center [589, 200] width 106 height 47
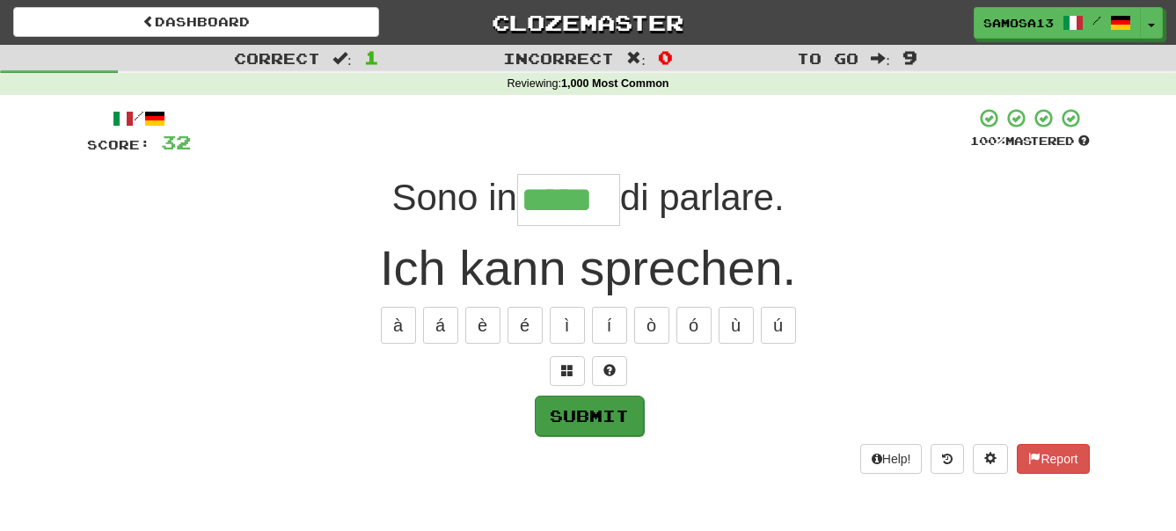
type input "*****"
click at [602, 422] on button "Submit" at bounding box center [589, 416] width 109 height 40
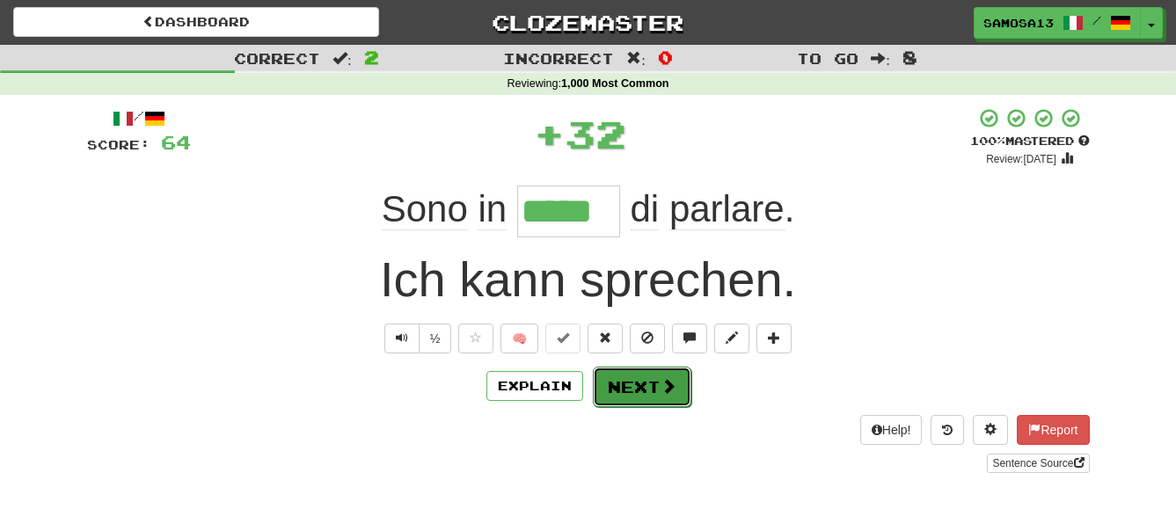
click at [654, 385] on button "Next" at bounding box center [642, 387] width 99 height 40
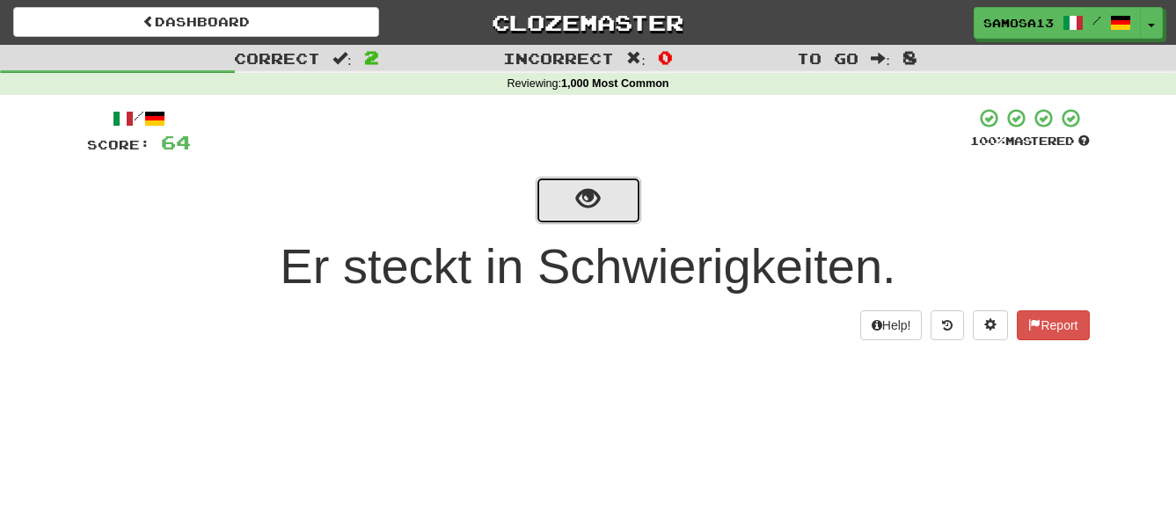
click at [598, 219] on button "show sentence" at bounding box center [589, 200] width 106 height 47
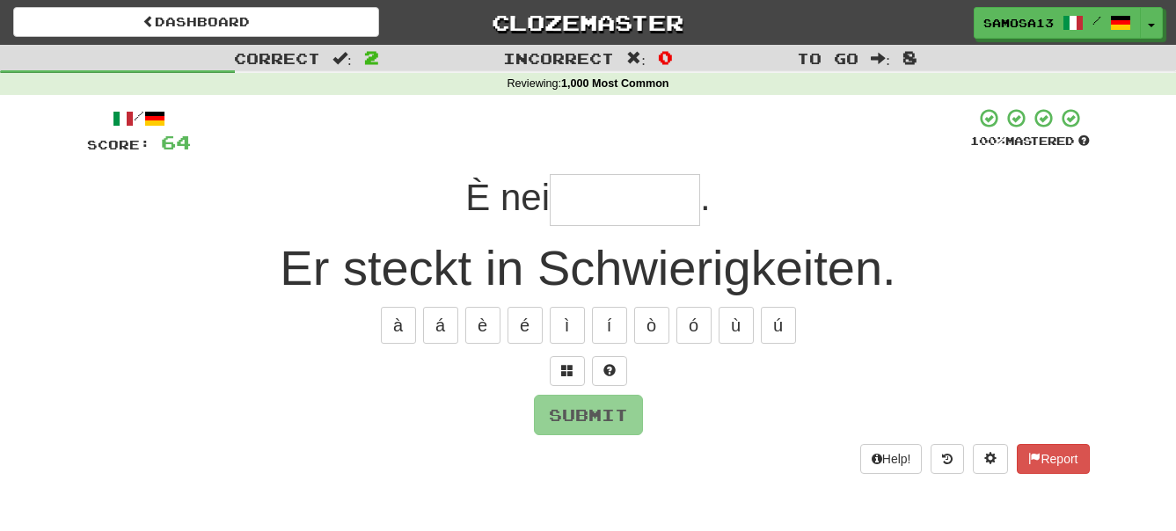
type input "*"
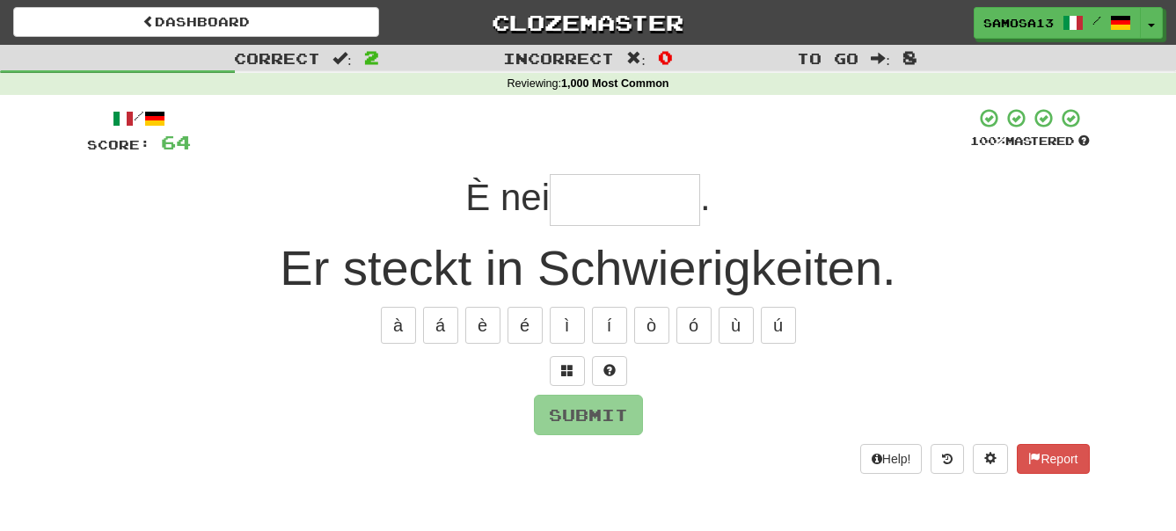
type input "*"
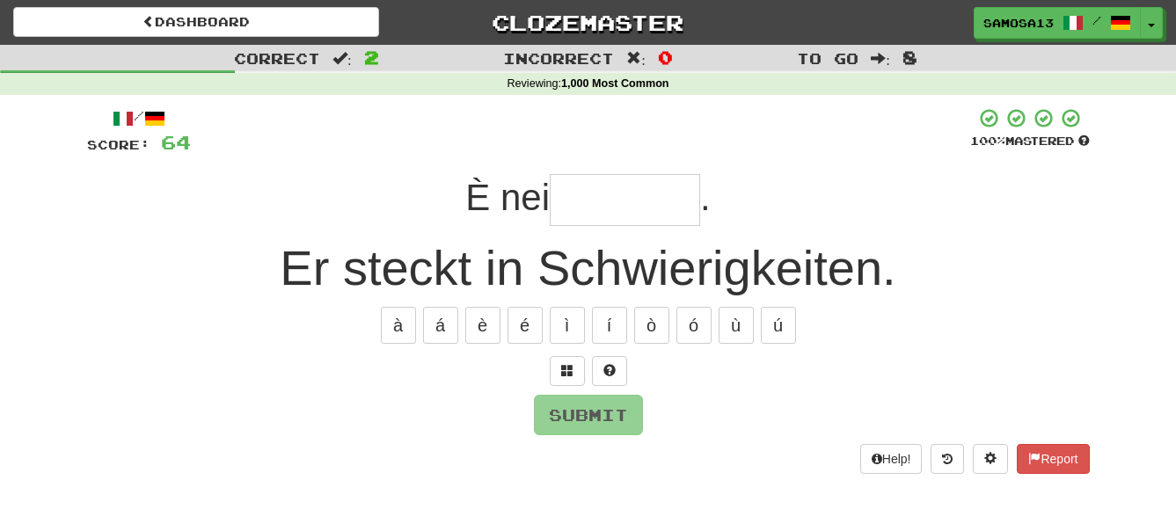
type input "*"
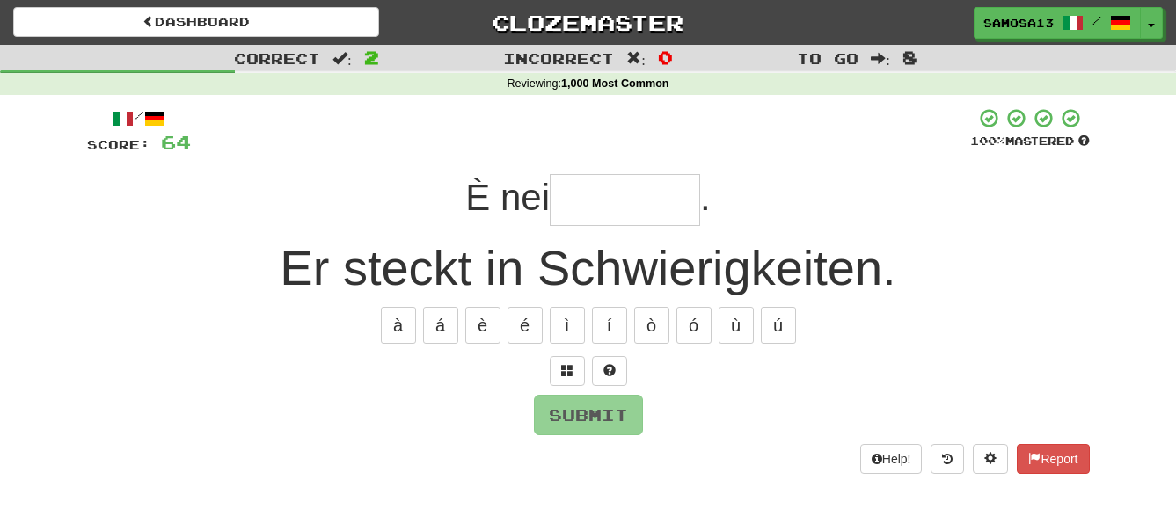
type input "*"
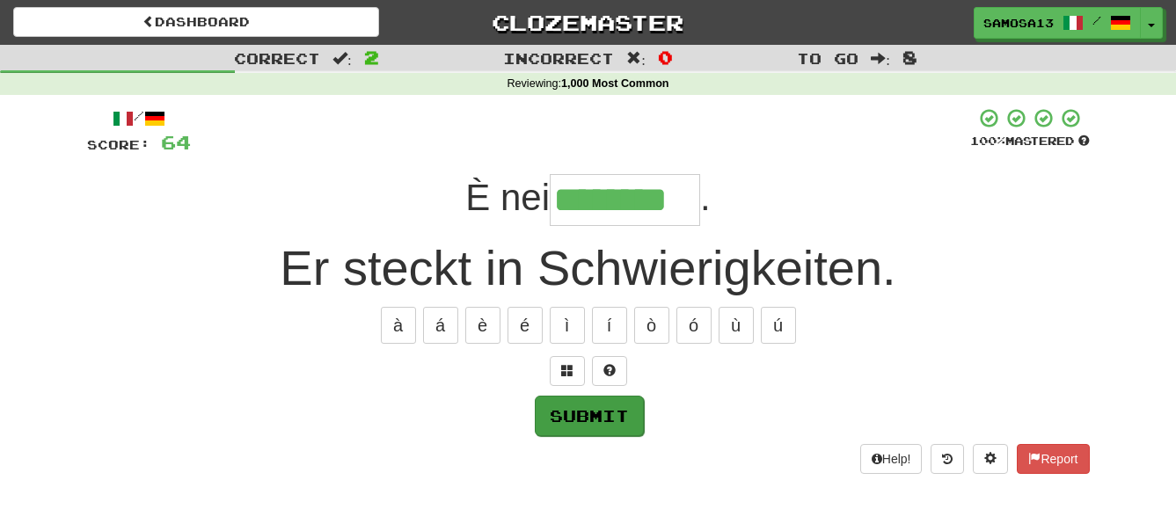
type input "********"
click at [595, 413] on button "Submit" at bounding box center [589, 416] width 109 height 40
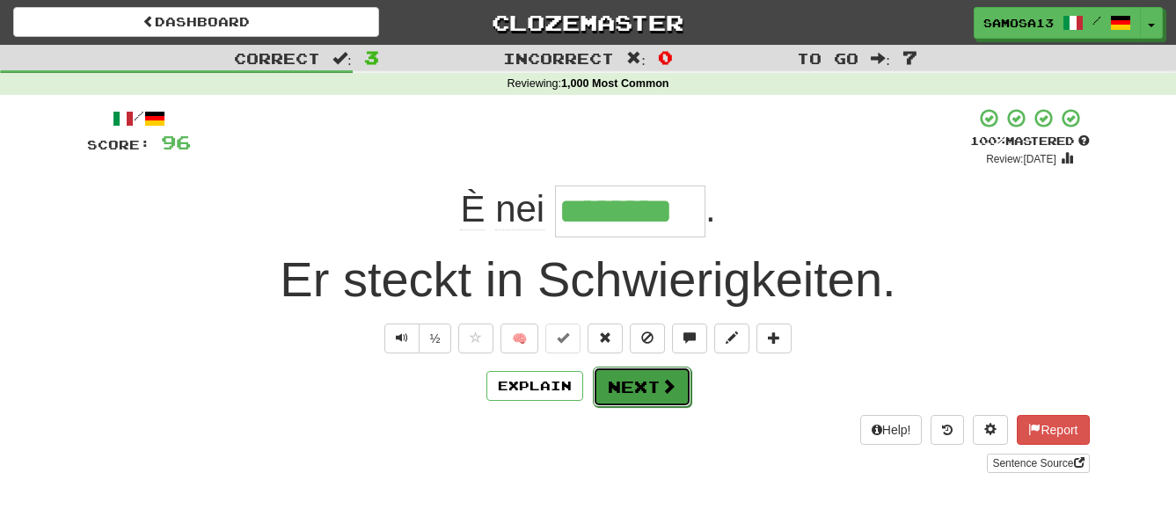
click at [662, 394] on span at bounding box center [669, 386] width 16 height 16
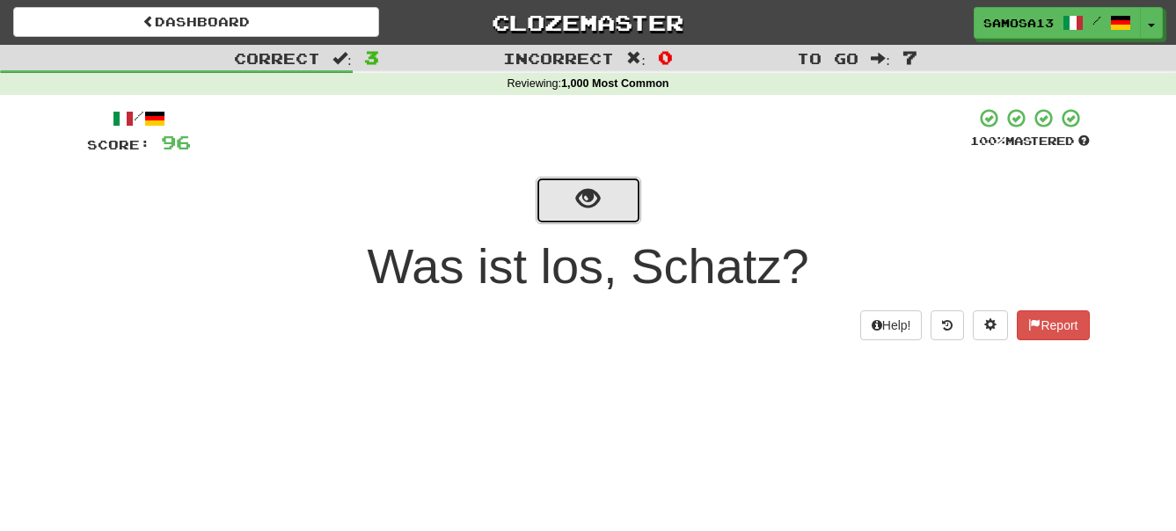
click at [602, 206] on button "show sentence" at bounding box center [589, 200] width 106 height 47
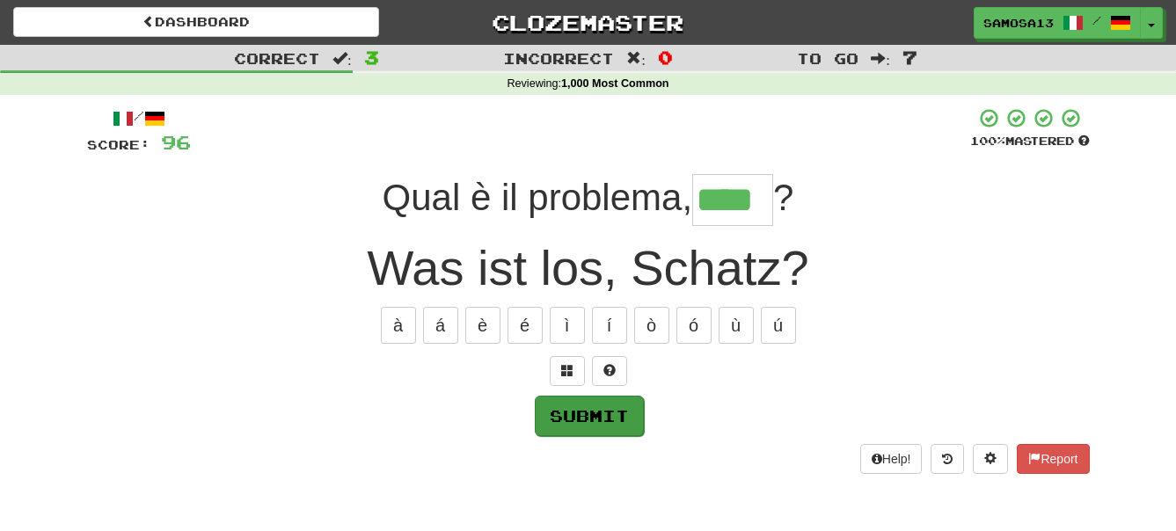
type input "****"
click at [583, 419] on button "Submit" at bounding box center [589, 416] width 109 height 40
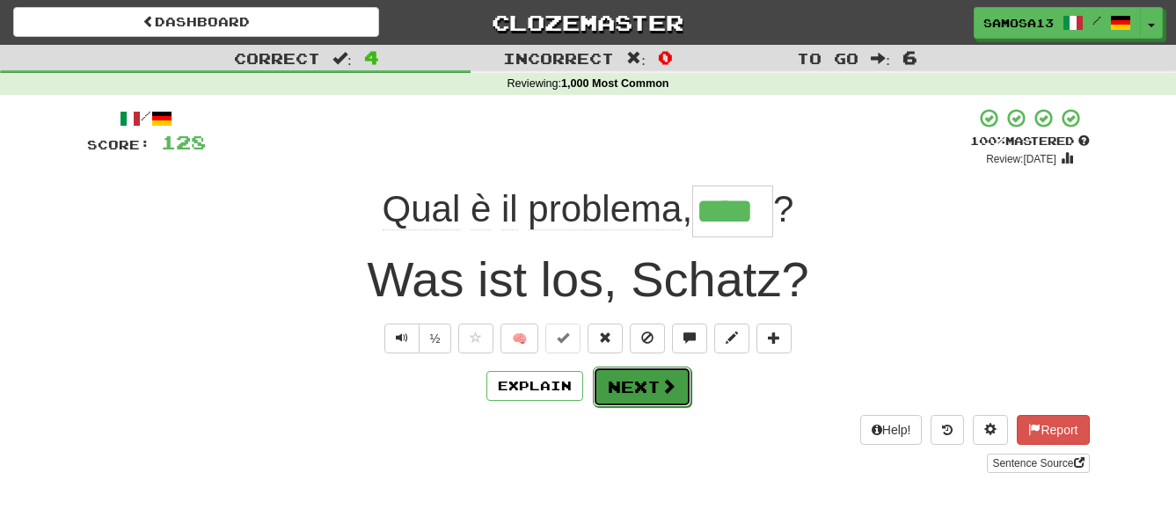
click at [661, 381] on span at bounding box center [669, 386] width 16 height 16
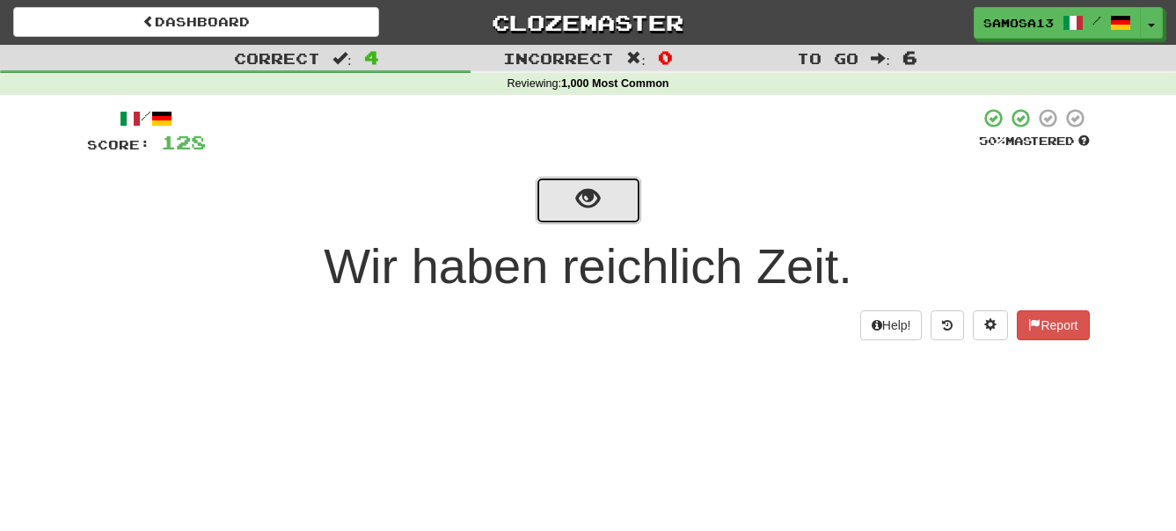
click at [606, 193] on button "show sentence" at bounding box center [589, 200] width 106 height 47
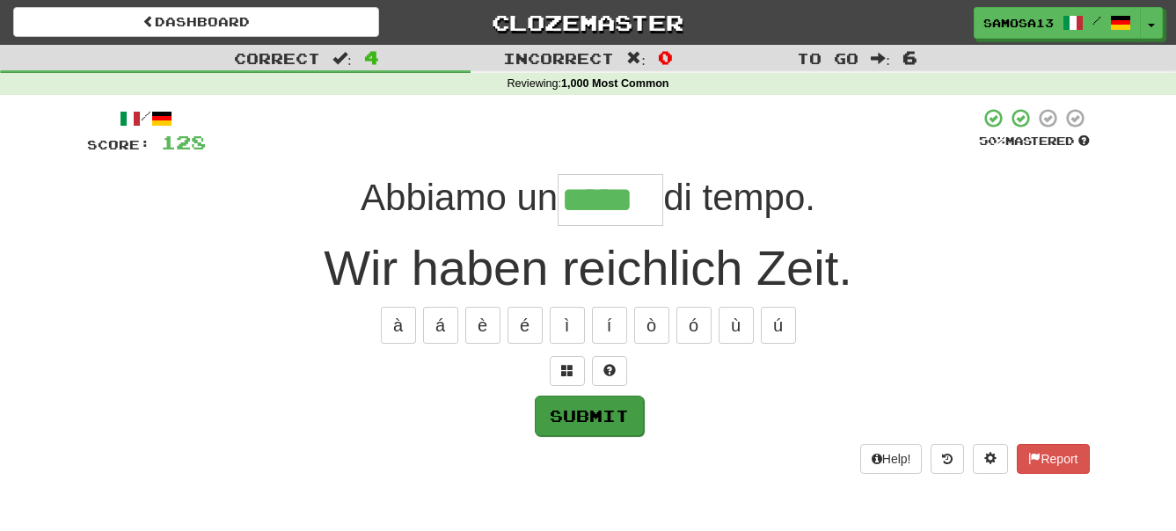
type input "*****"
click at [587, 420] on button "Submit" at bounding box center [589, 416] width 109 height 40
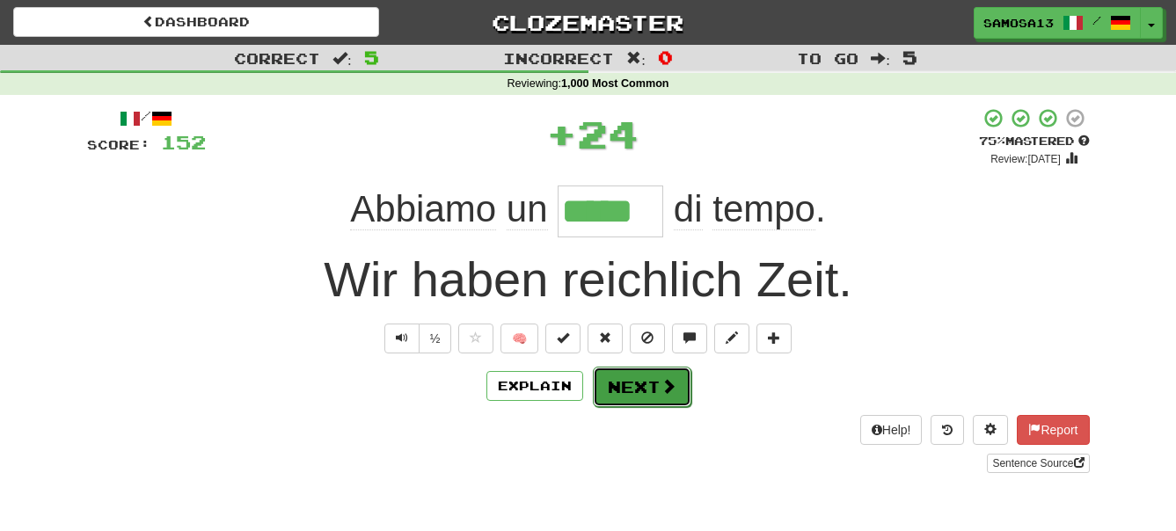
click at [635, 395] on button "Next" at bounding box center [642, 387] width 99 height 40
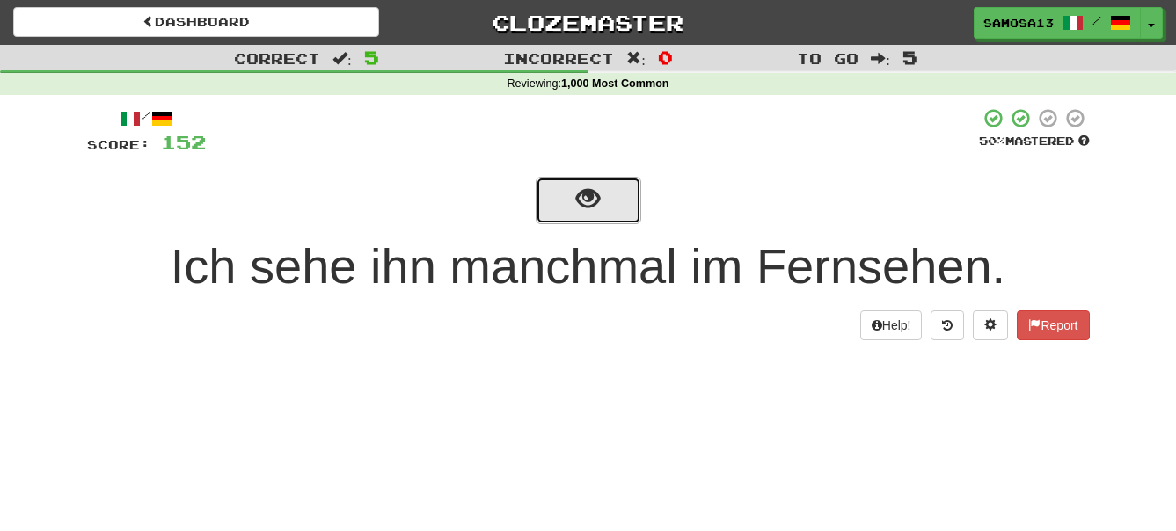
click at [612, 204] on button "show sentence" at bounding box center [589, 200] width 106 height 47
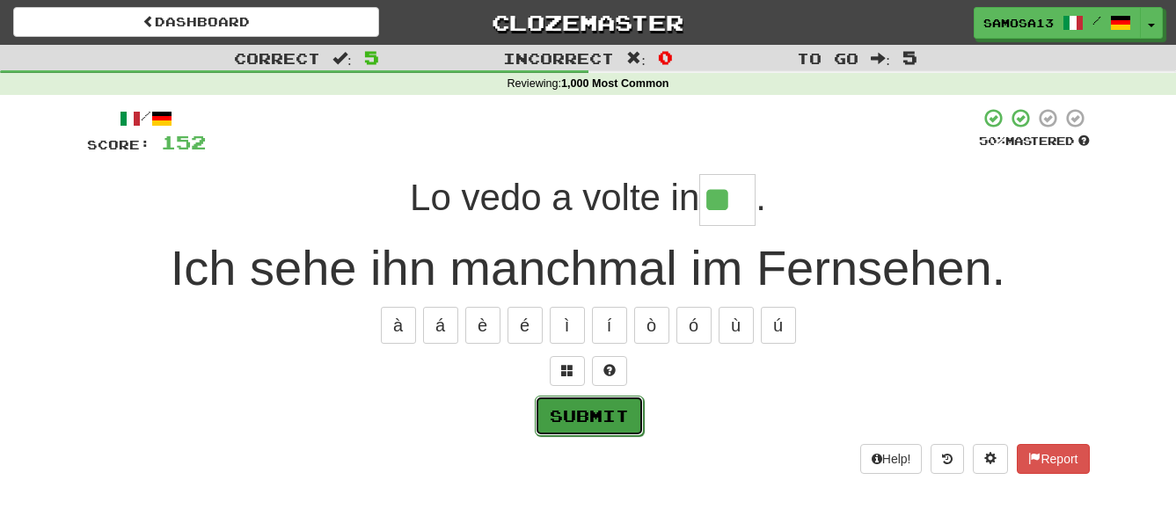
click at [621, 428] on button "Submit" at bounding box center [589, 416] width 109 height 40
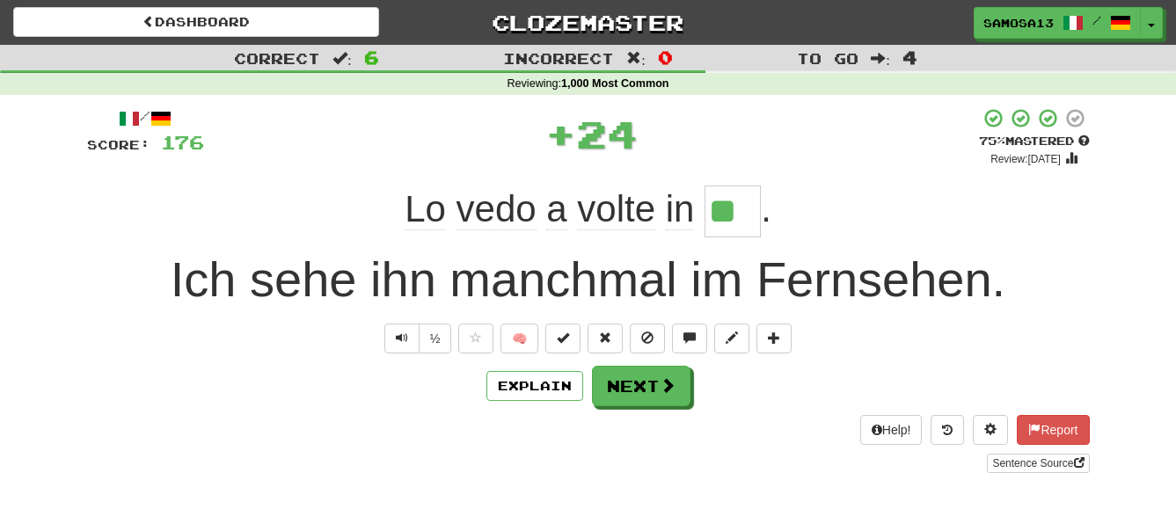
type input "**"
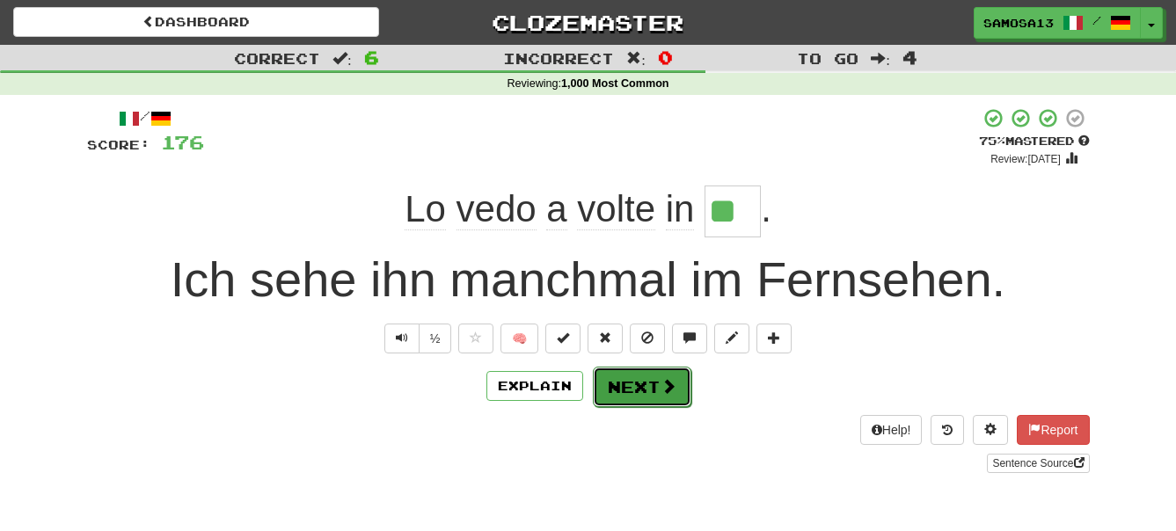
click at [626, 388] on button "Next" at bounding box center [642, 387] width 99 height 40
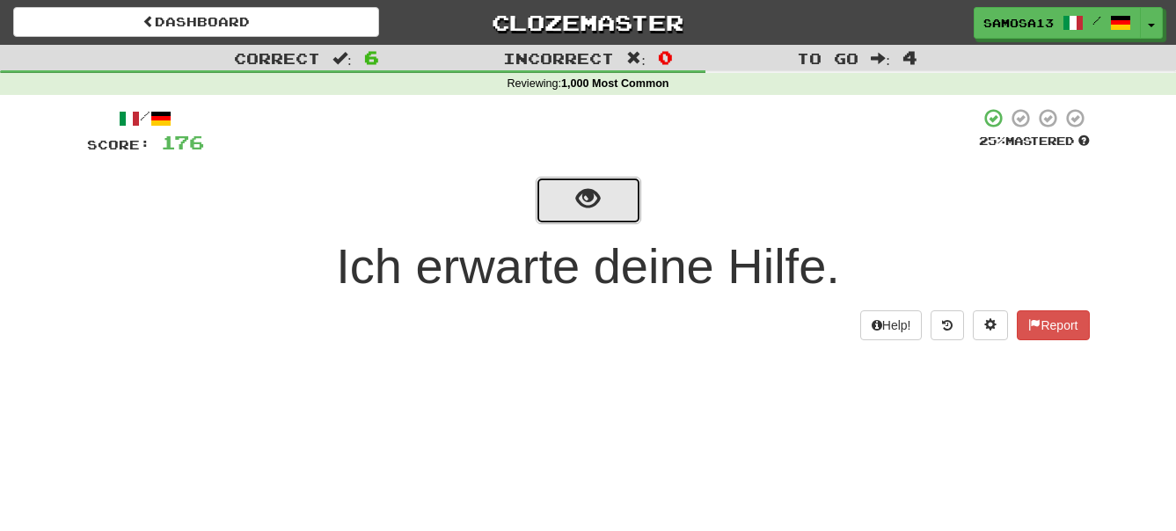
click at [592, 211] on span "show sentence" at bounding box center [588, 199] width 24 height 24
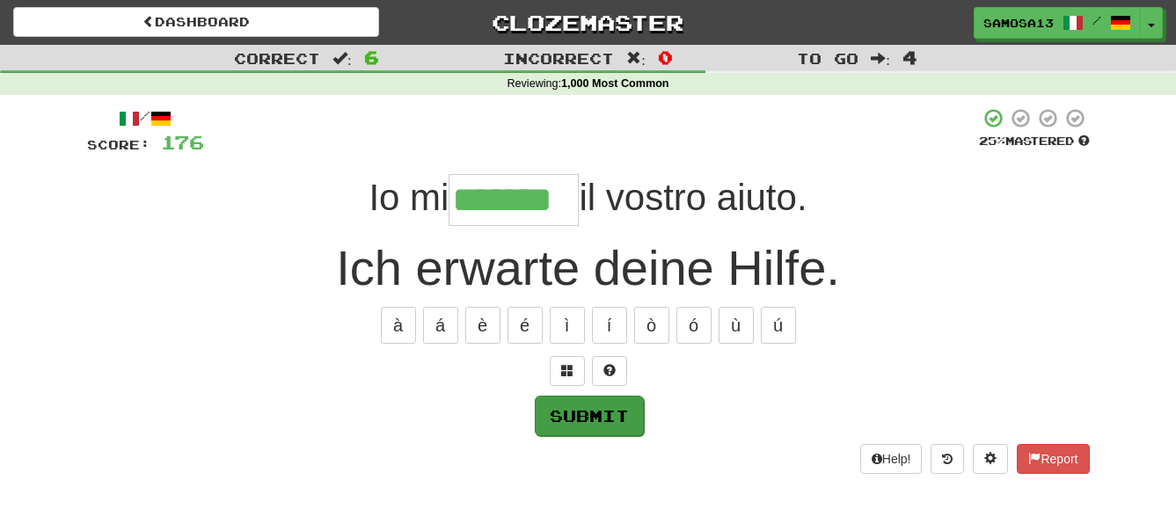
type input "*******"
click at [600, 423] on button "Submit" at bounding box center [589, 416] width 109 height 40
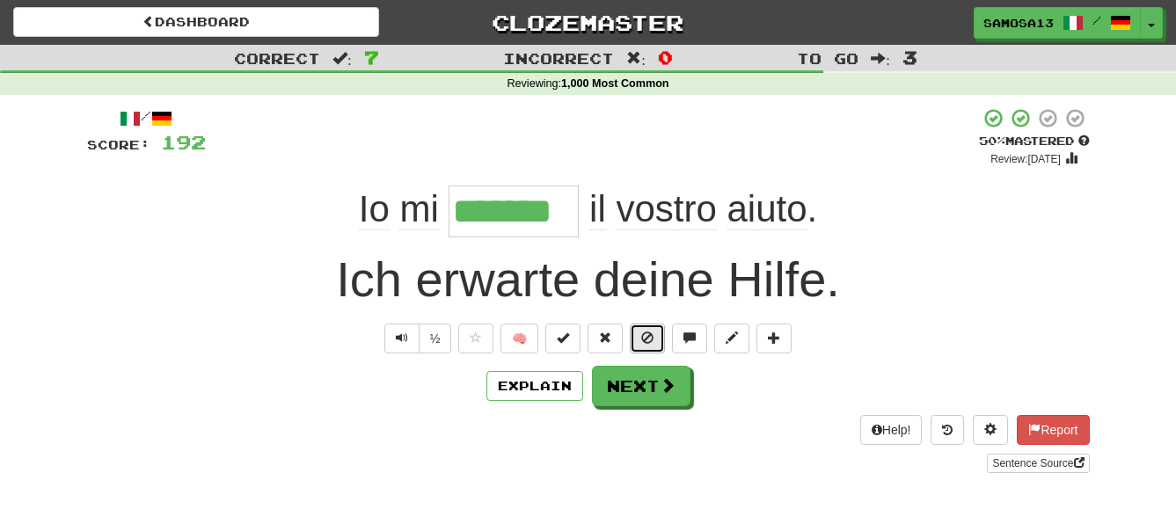
click at [651, 344] on span at bounding box center [647, 338] width 12 height 12
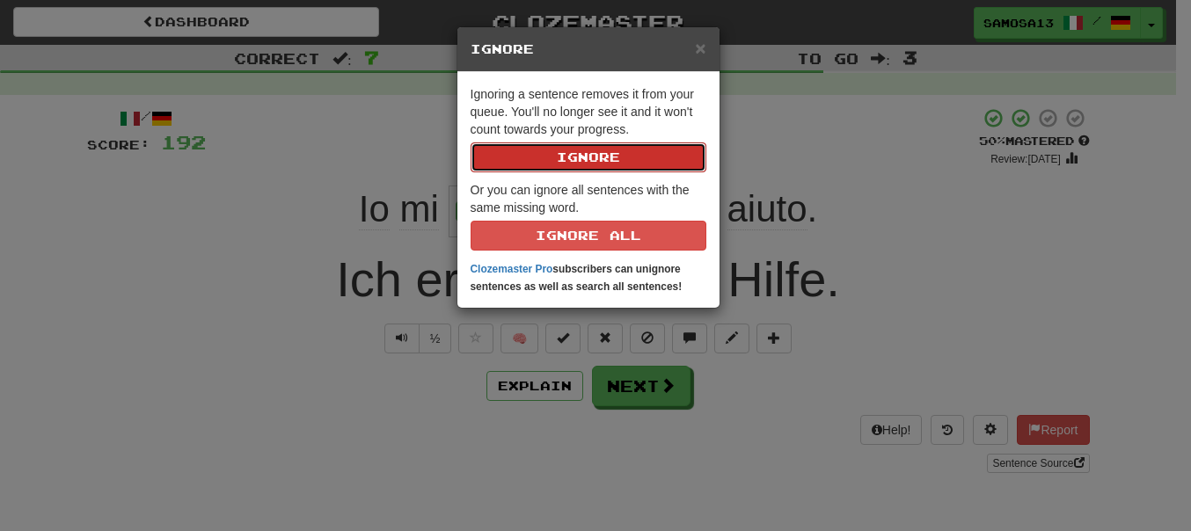
click at [628, 156] on button "Ignore" at bounding box center [589, 157] width 236 height 30
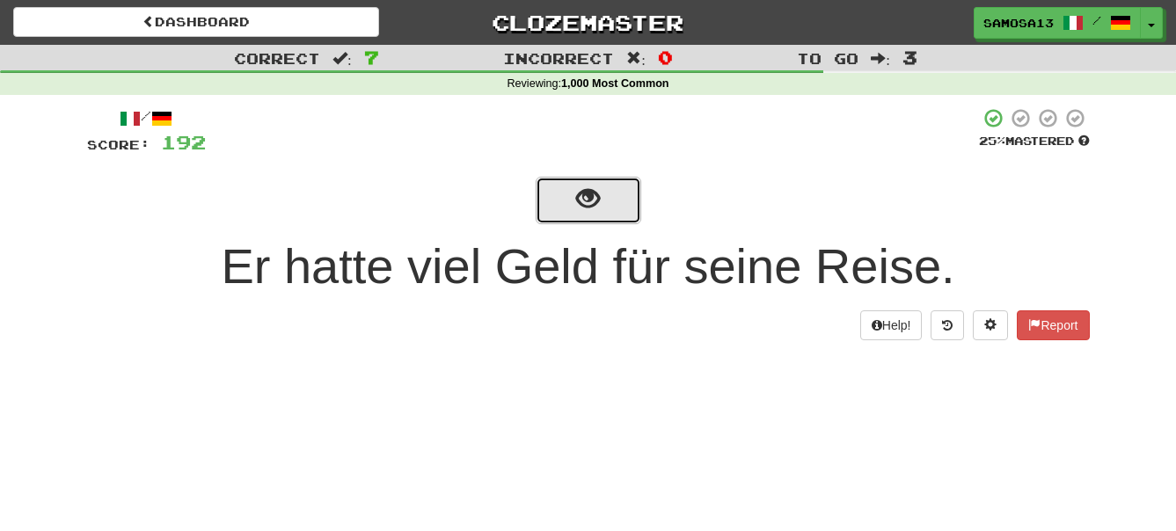
click at [604, 210] on button "show sentence" at bounding box center [589, 200] width 106 height 47
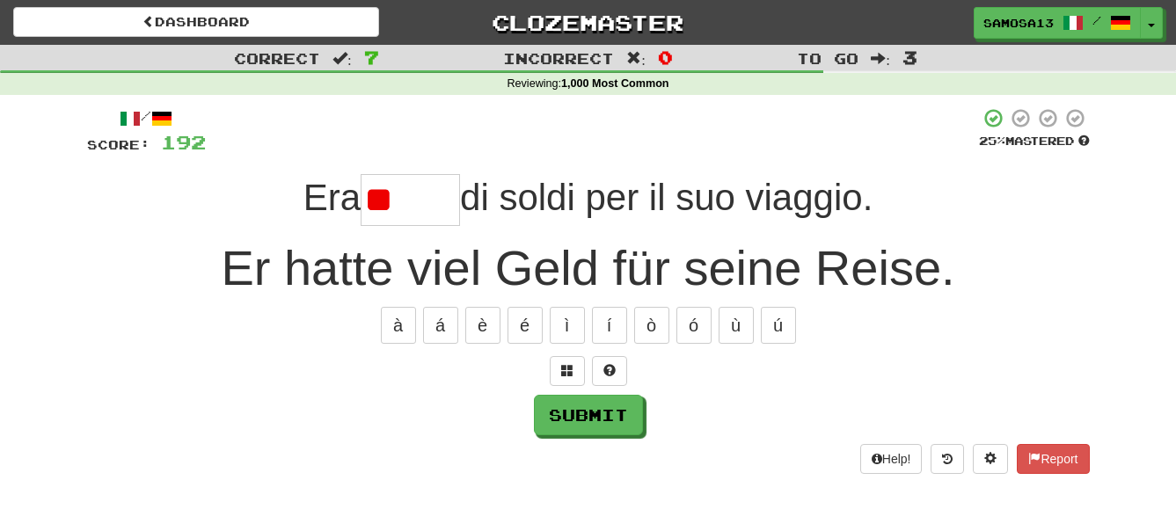
type input "*"
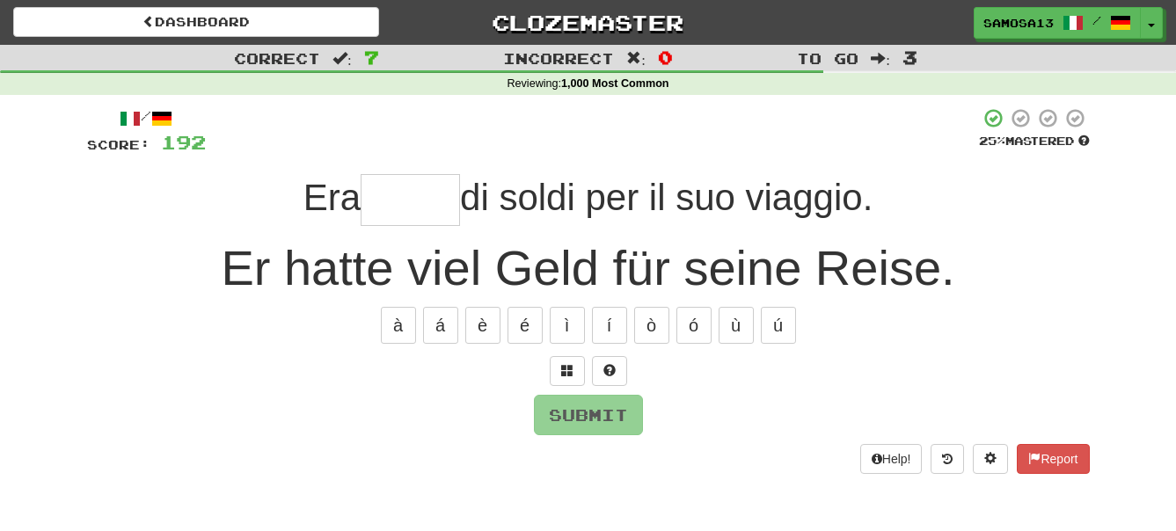
type input "*"
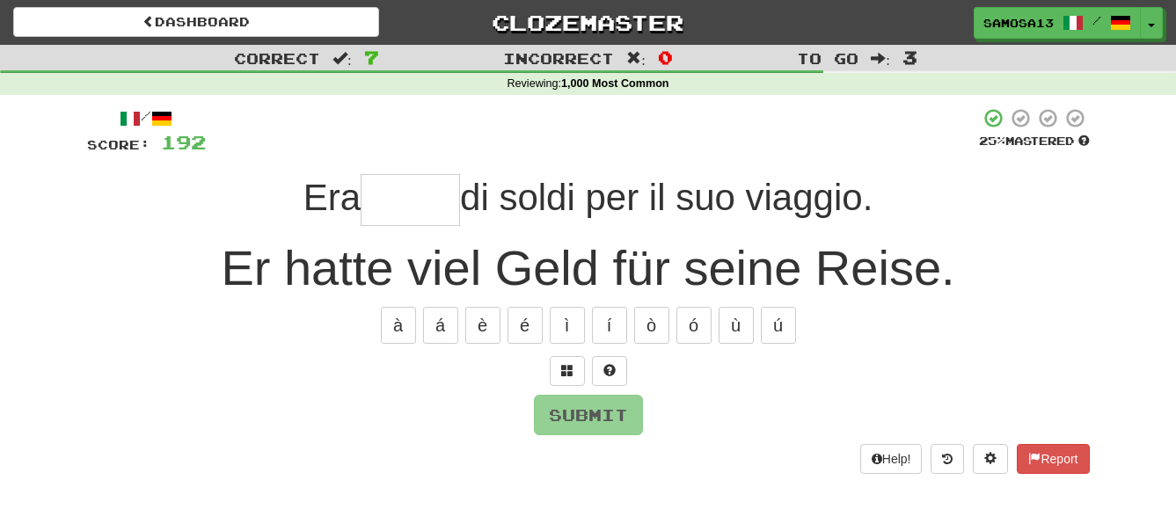
type input "*"
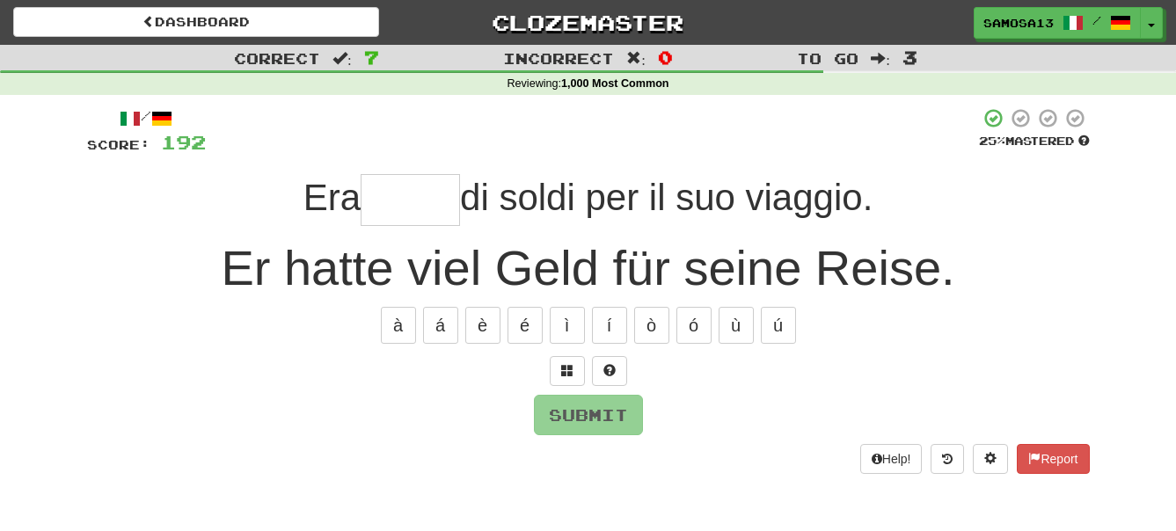
type input "*"
type input "*****"
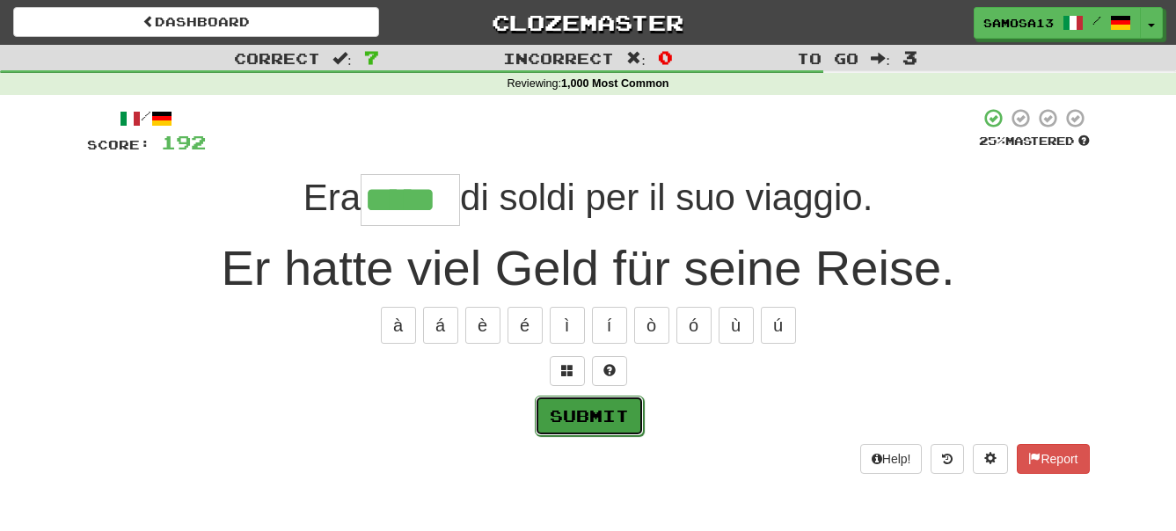
click at [578, 424] on button "Submit" at bounding box center [589, 416] width 109 height 40
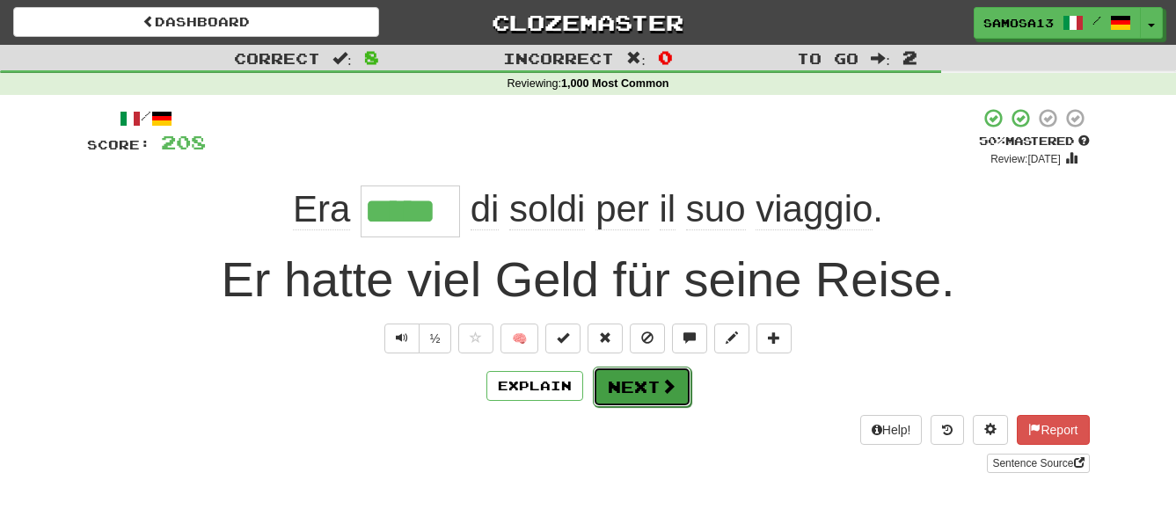
click at [657, 389] on button "Next" at bounding box center [642, 387] width 99 height 40
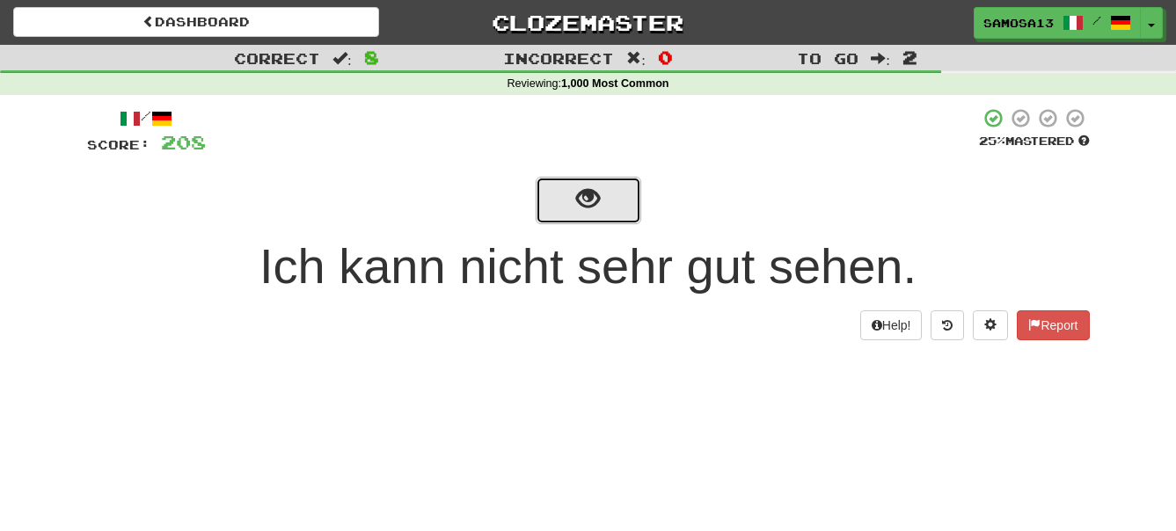
click at [610, 206] on button "show sentence" at bounding box center [589, 200] width 106 height 47
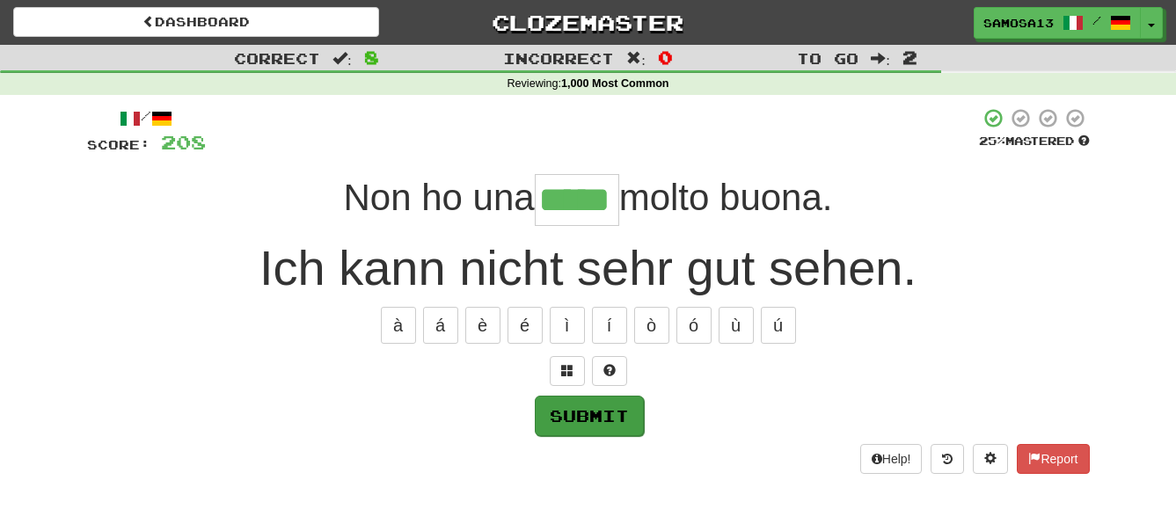
type input "*****"
click at [615, 410] on button "Submit" at bounding box center [589, 416] width 109 height 40
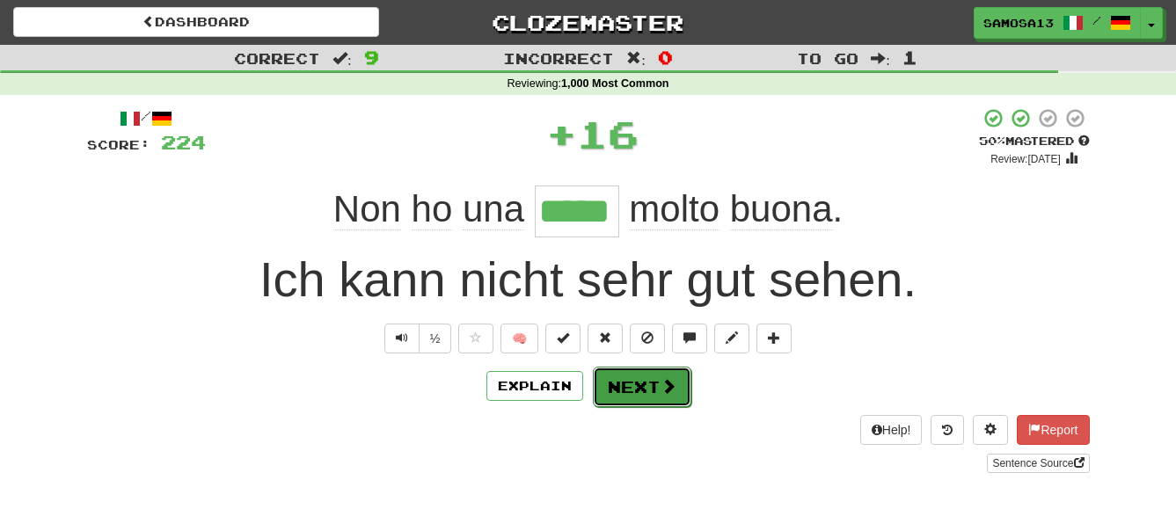
click at [633, 395] on button "Next" at bounding box center [642, 387] width 99 height 40
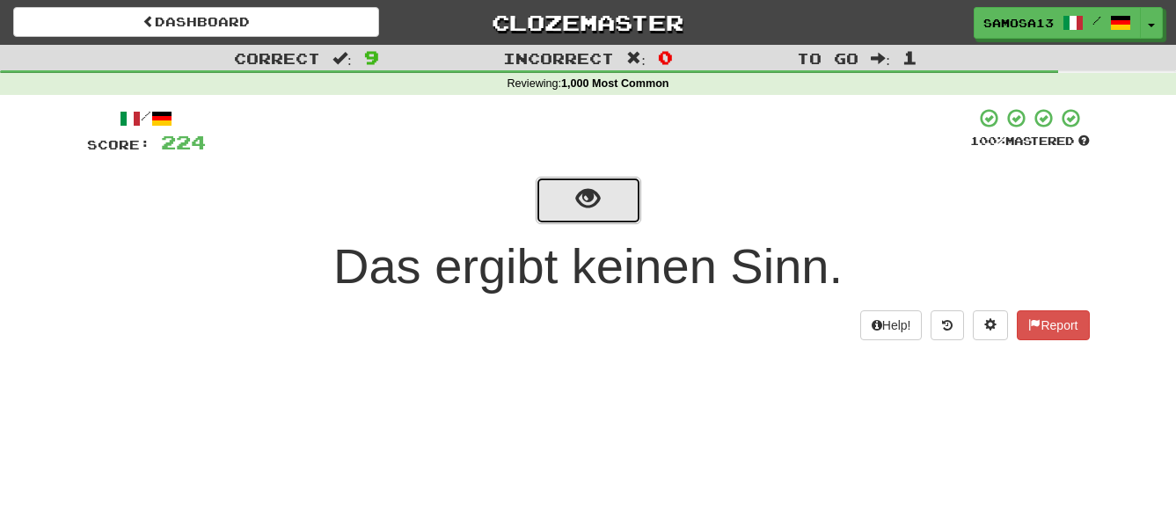
click at [602, 210] on button "show sentence" at bounding box center [589, 200] width 106 height 47
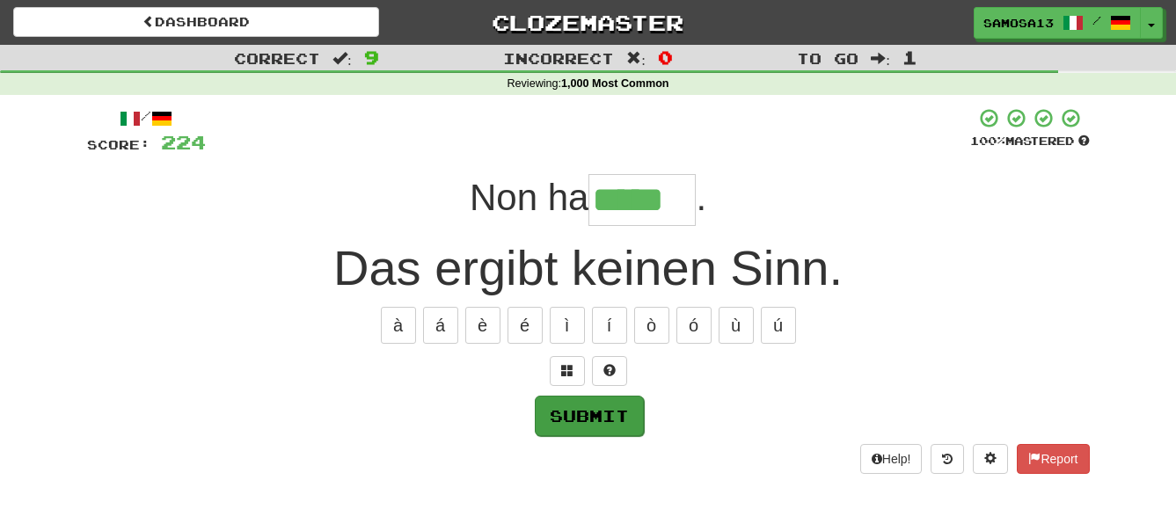
type input "*****"
click at [603, 425] on button "Submit" at bounding box center [589, 416] width 109 height 40
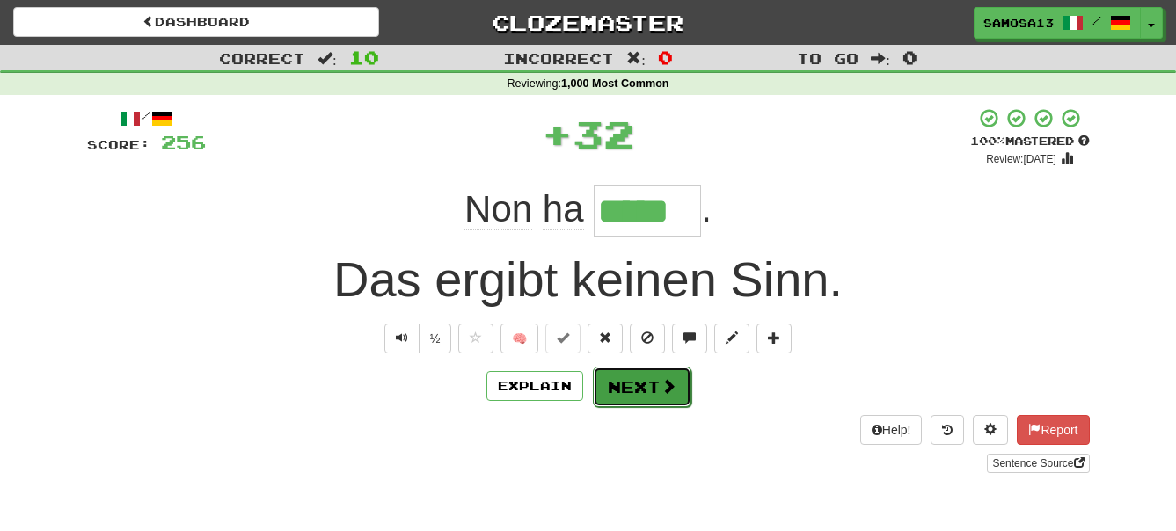
click at [654, 401] on button "Next" at bounding box center [642, 387] width 99 height 40
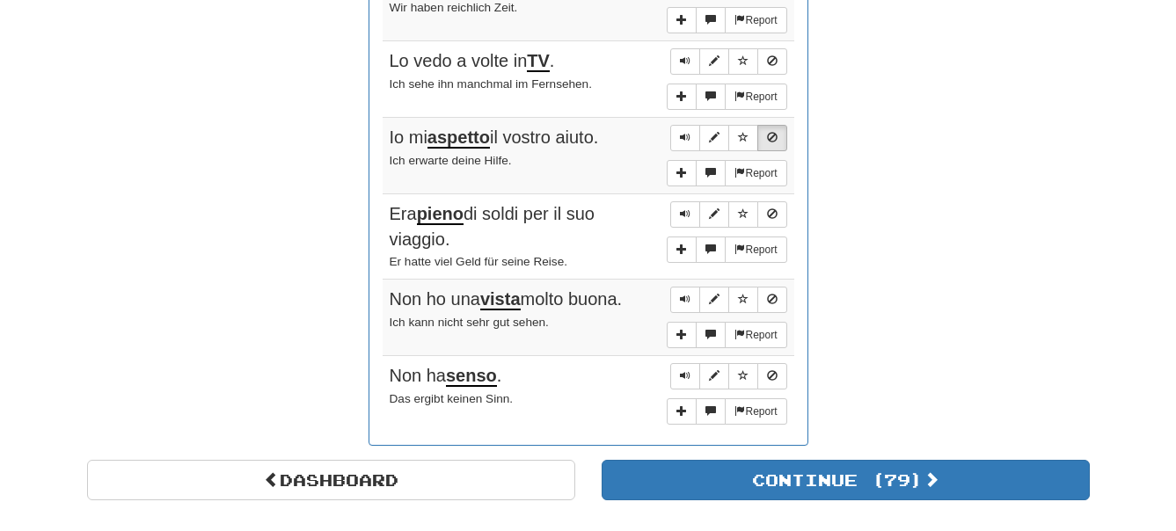
scroll to position [1435, 0]
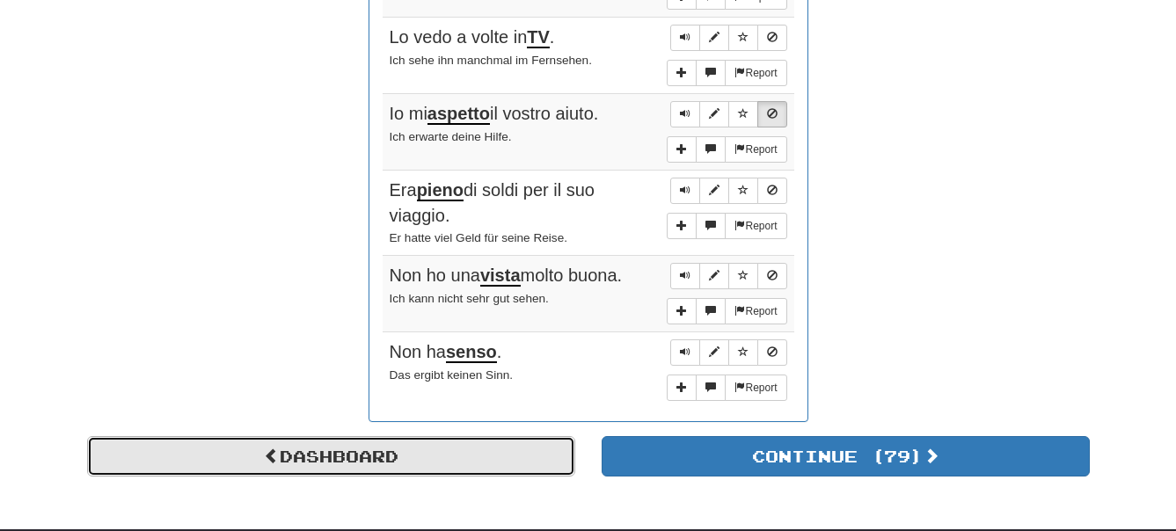
click at [499, 463] on link "Dashboard" at bounding box center [331, 456] width 488 height 40
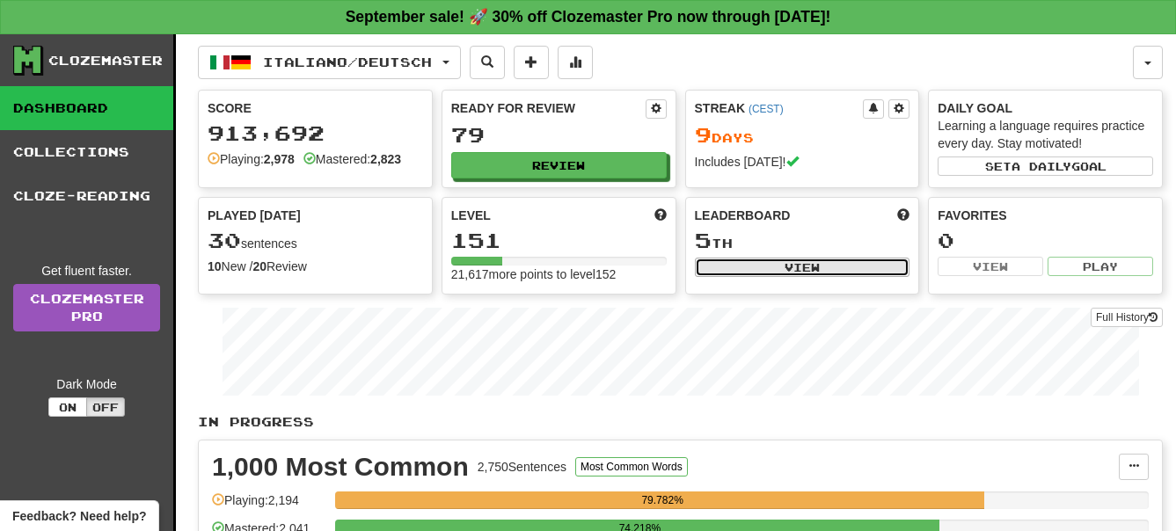
click at [794, 263] on button "View" at bounding box center [802, 267] width 215 height 19
select select "**********"
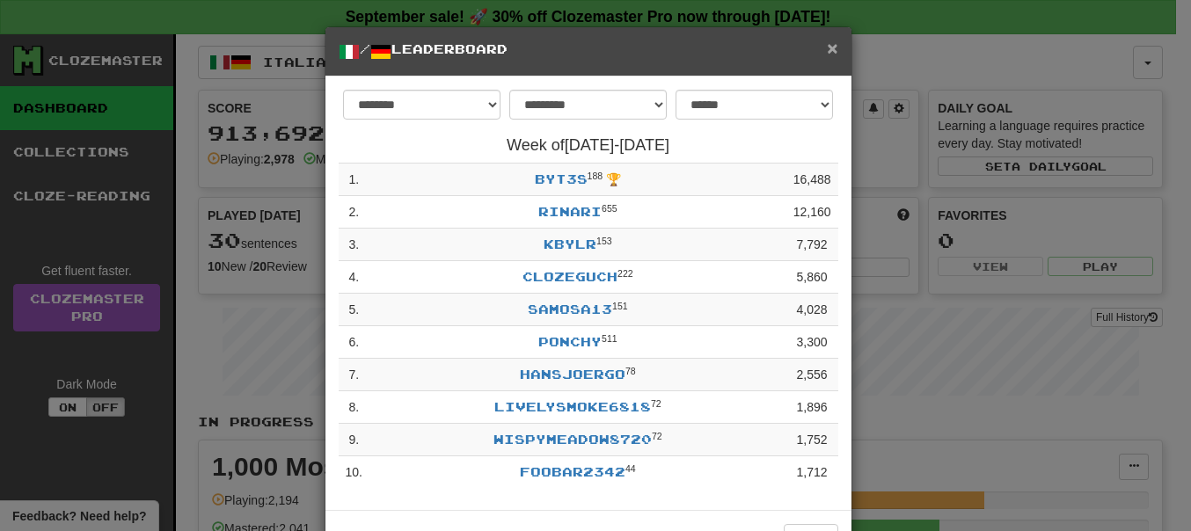
click at [827, 52] on span "×" at bounding box center [832, 48] width 11 height 20
